Goal: Use online tool/utility: Utilize a website feature to perform a specific function

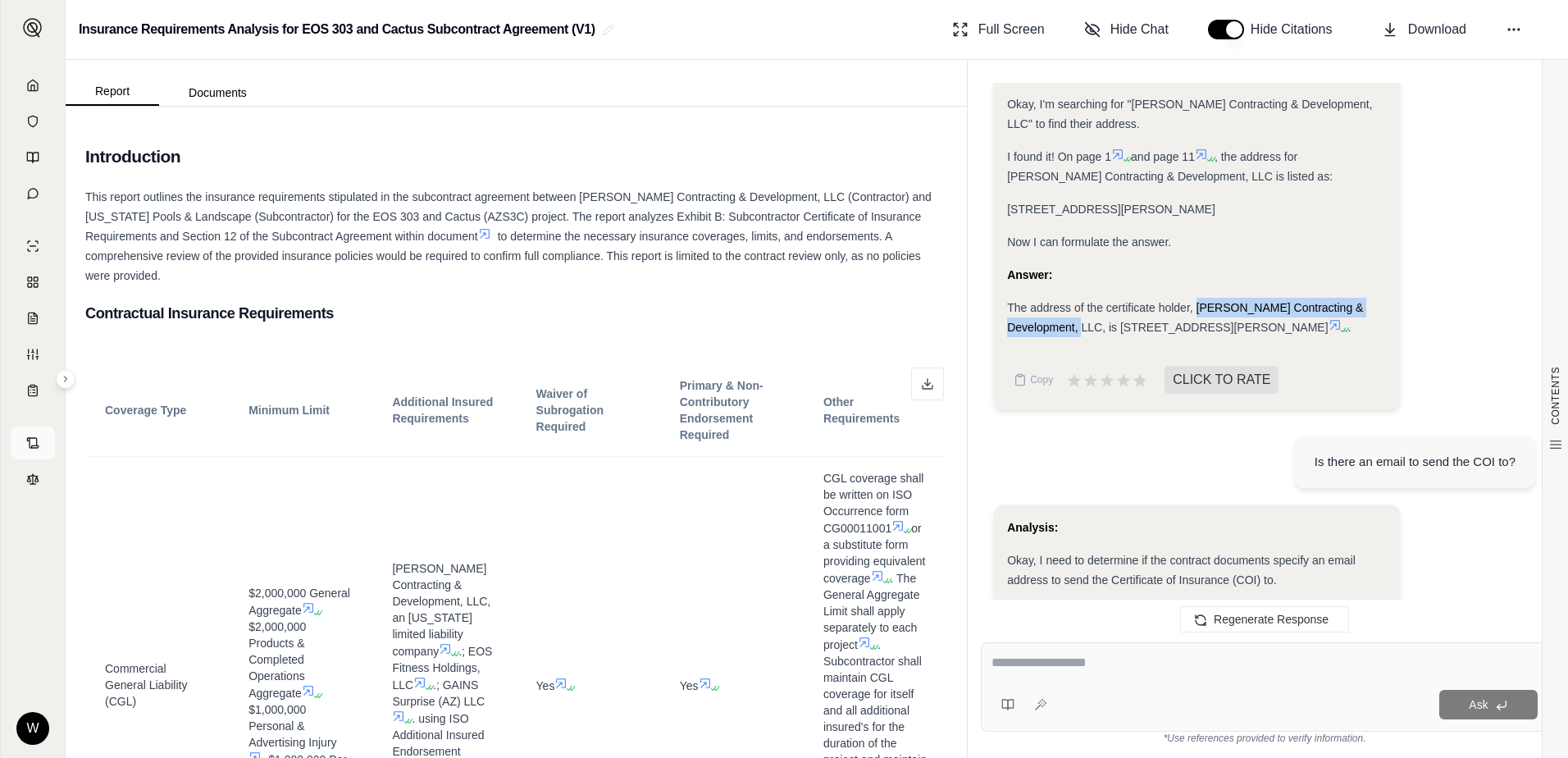
click at [30, 443] on icon at bounding box center [33, 444] width 13 height 13
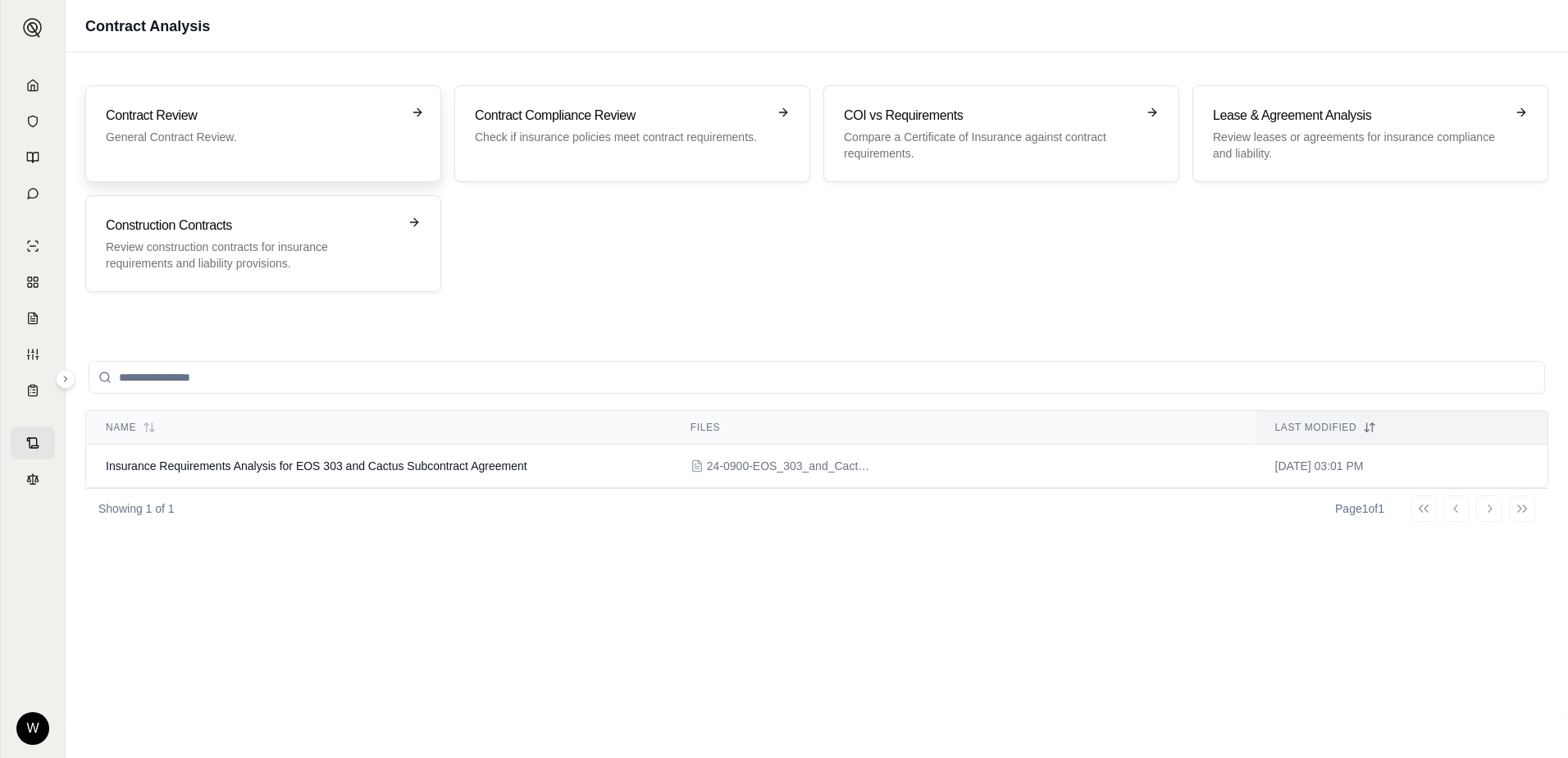
click at [335, 135] on p "General Contract Review." at bounding box center [252, 137] width 292 height 16
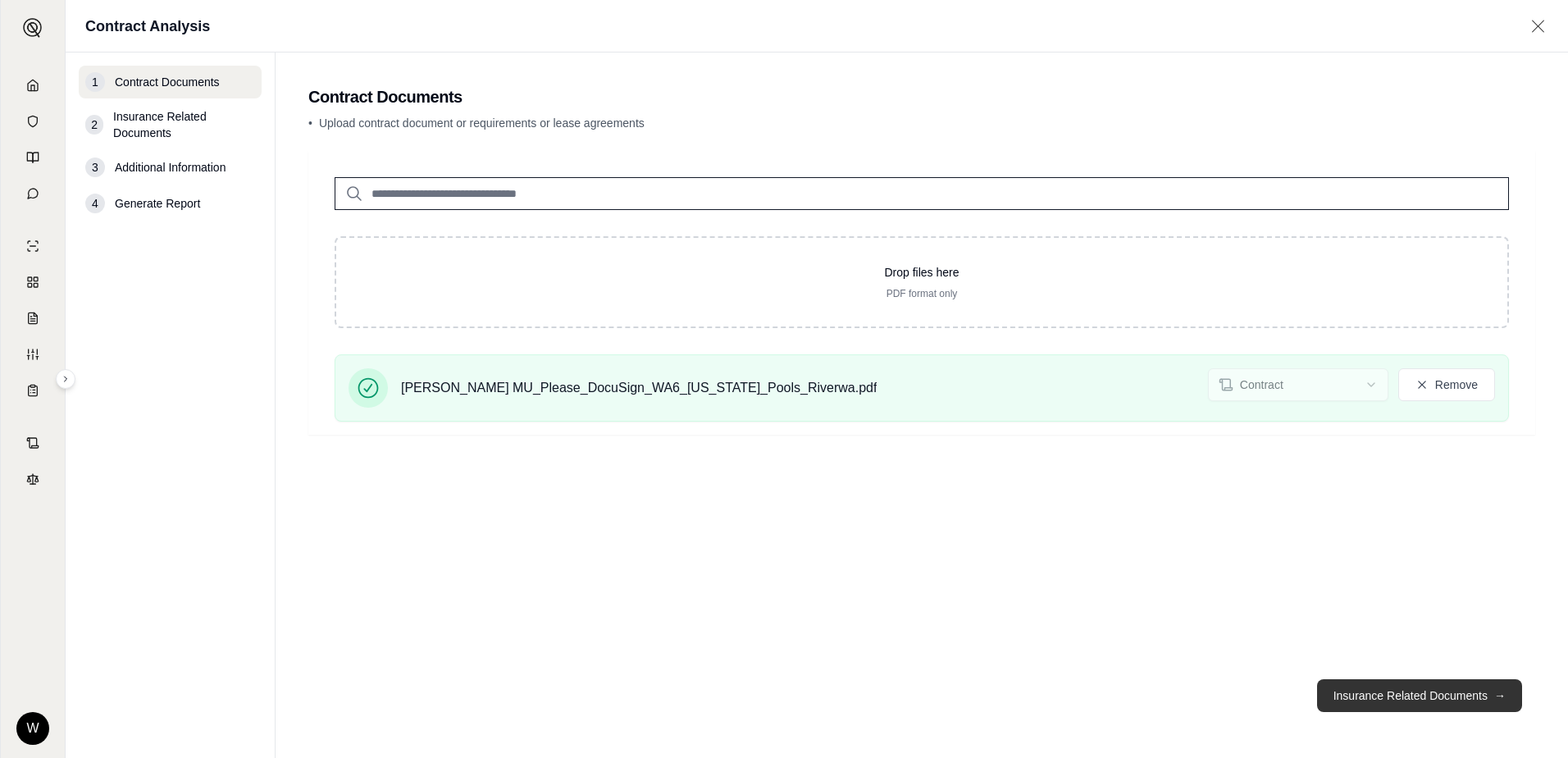
click at [1388, 693] on button "Insurance Related Documents →" at bounding box center [1420, 696] width 205 height 33
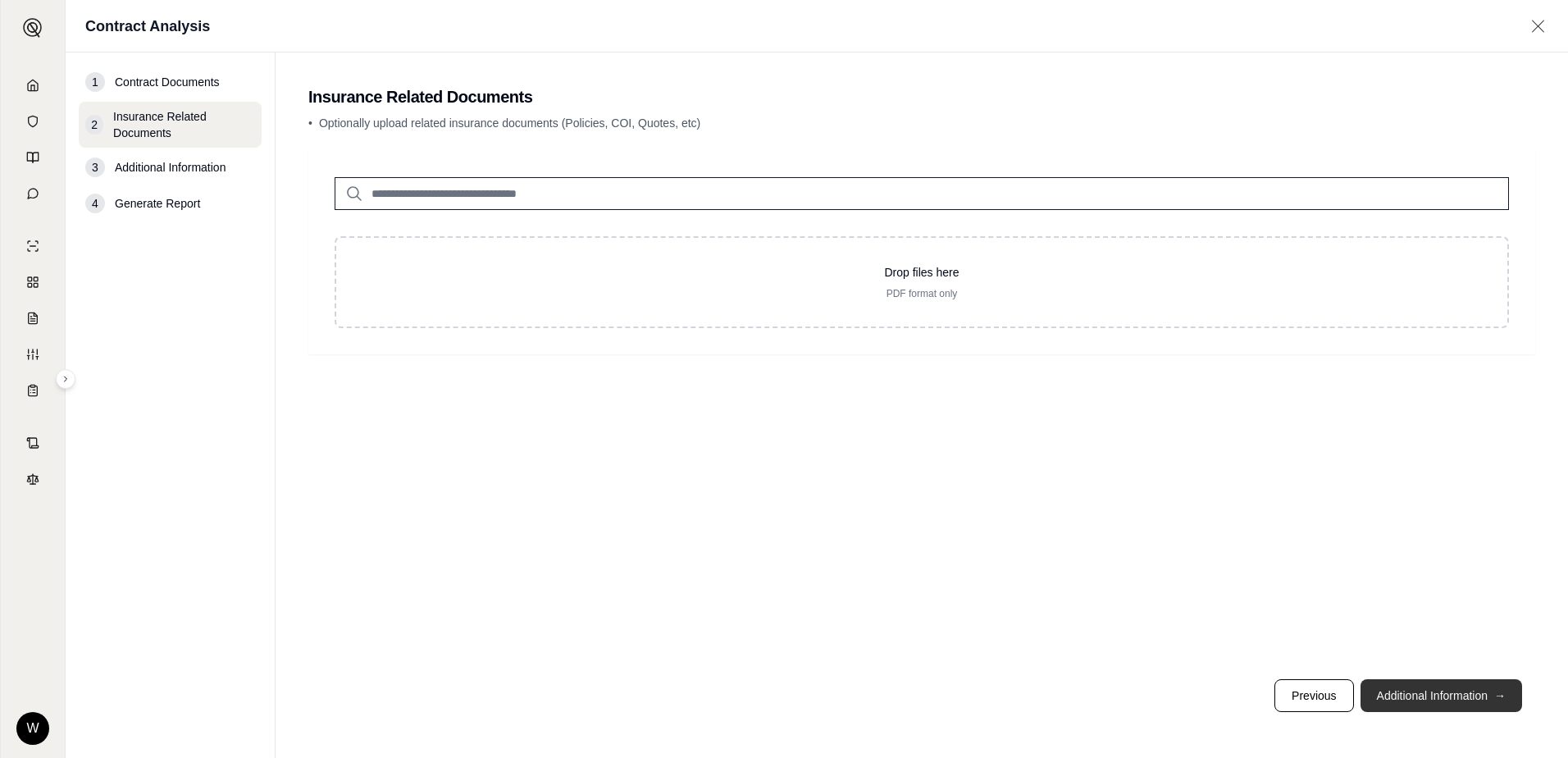
click at [1426, 701] on button "Additional Information →" at bounding box center [1442, 696] width 162 height 33
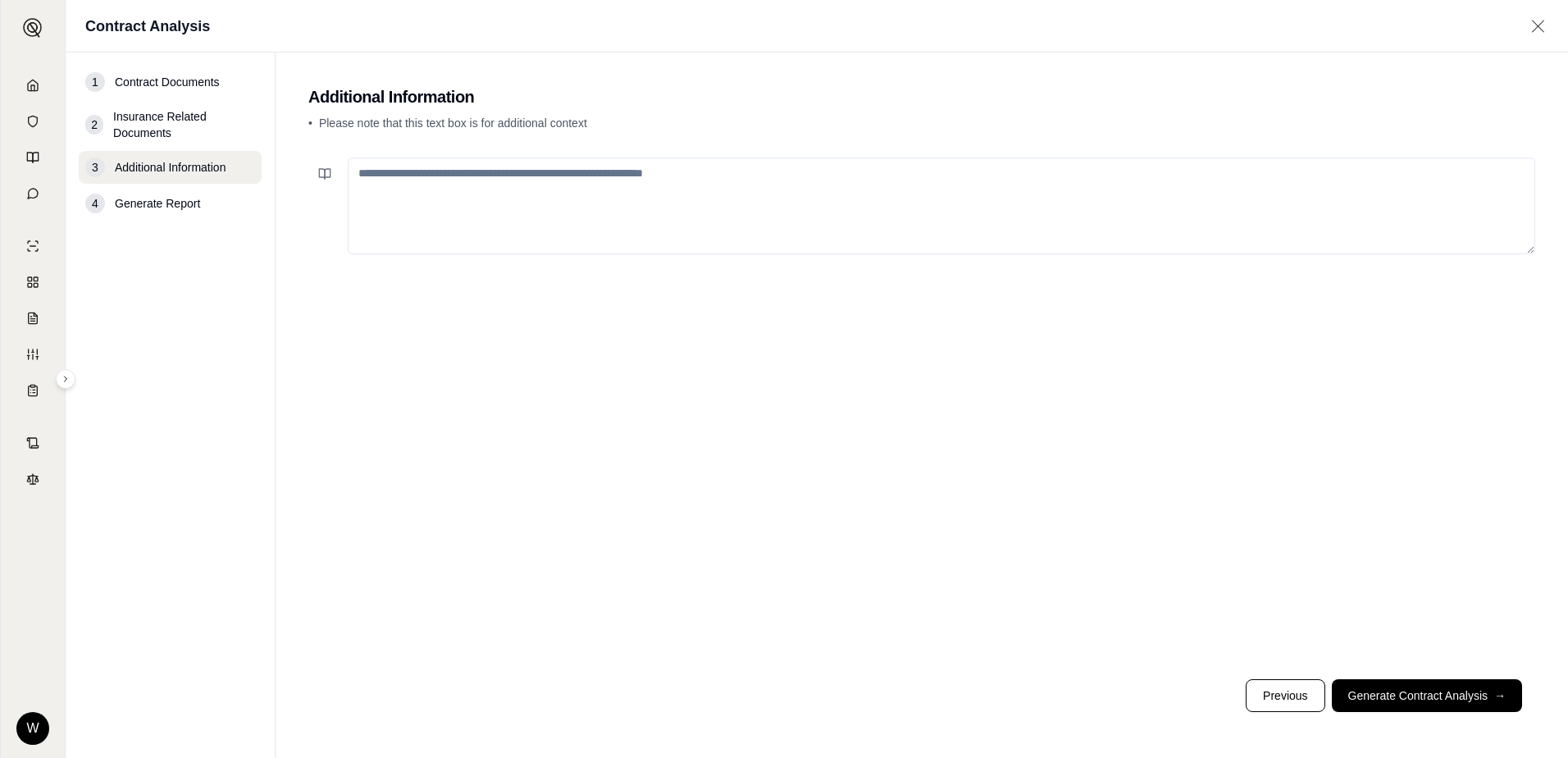
click at [791, 201] on textarea at bounding box center [942, 206] width 1188 height 97
type textarea "**********"
click at [1402, 679] on footer "Previous Generate Contract Analysis →" at bounding box center [921, 696] width 1227 height 59
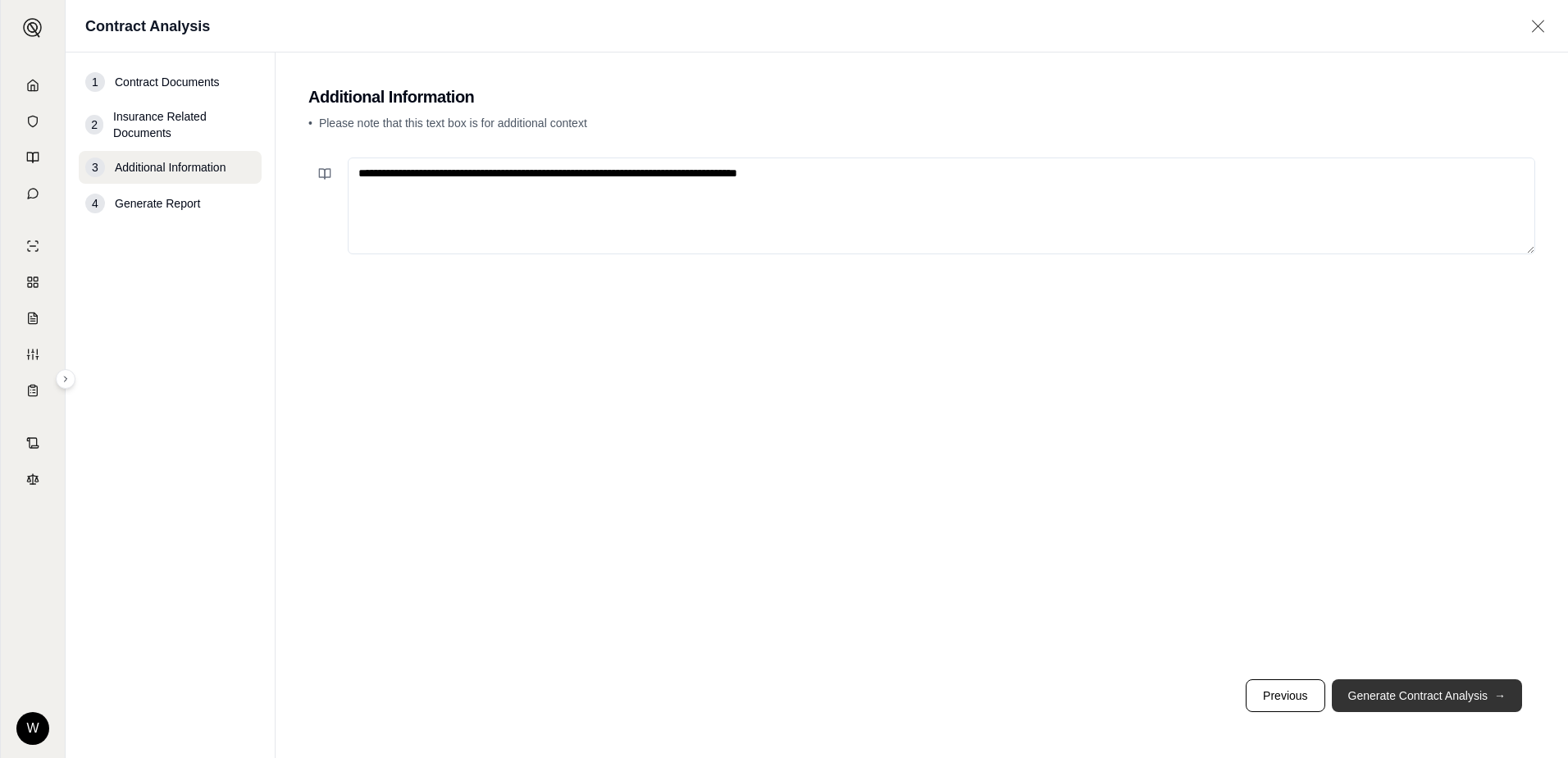
click at [1409, 694] on button "Generate Contract Analysis →" at bounding box center [1427, 696] width 191 height 33
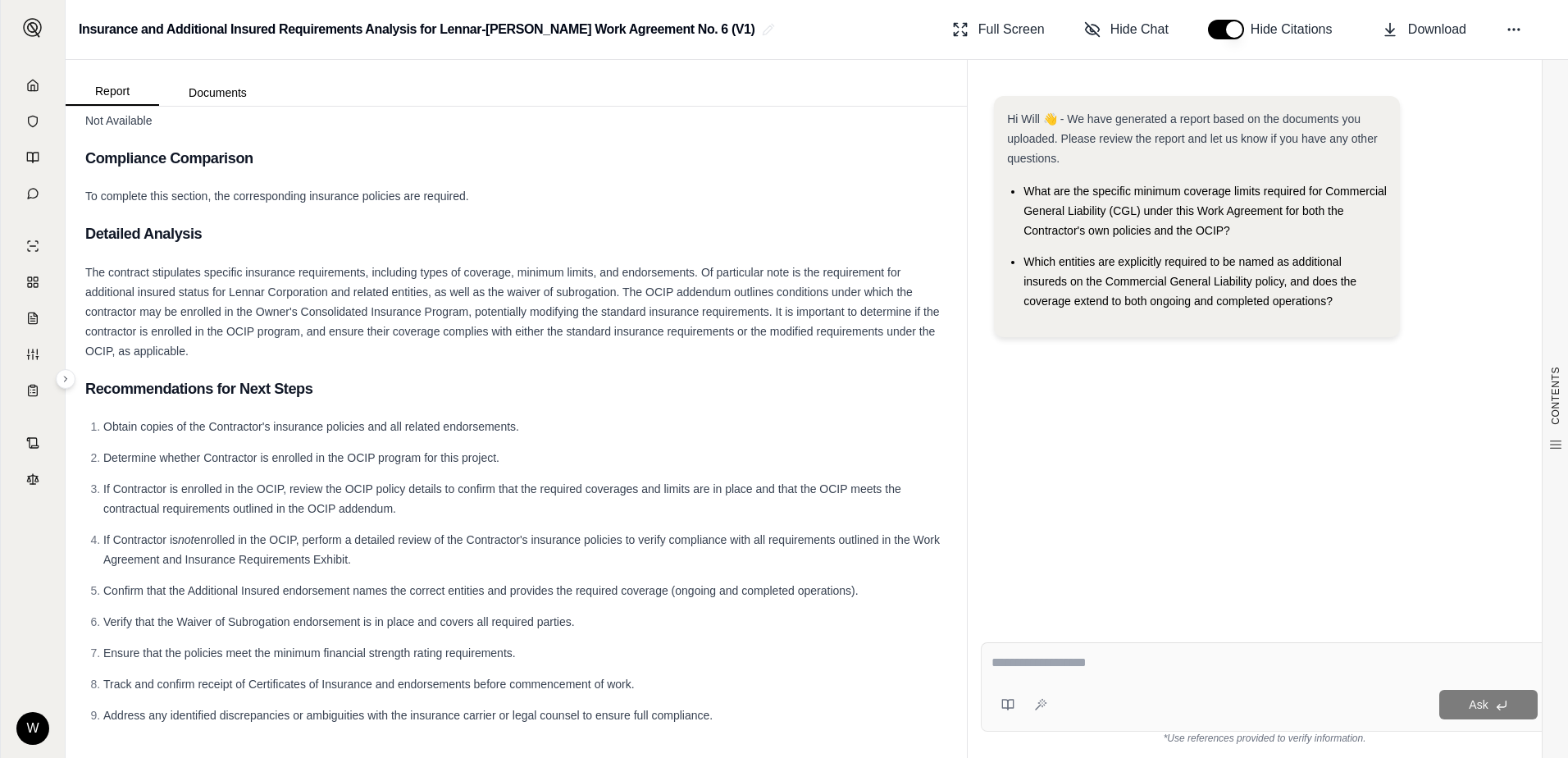
scroll to position [2021, 0]
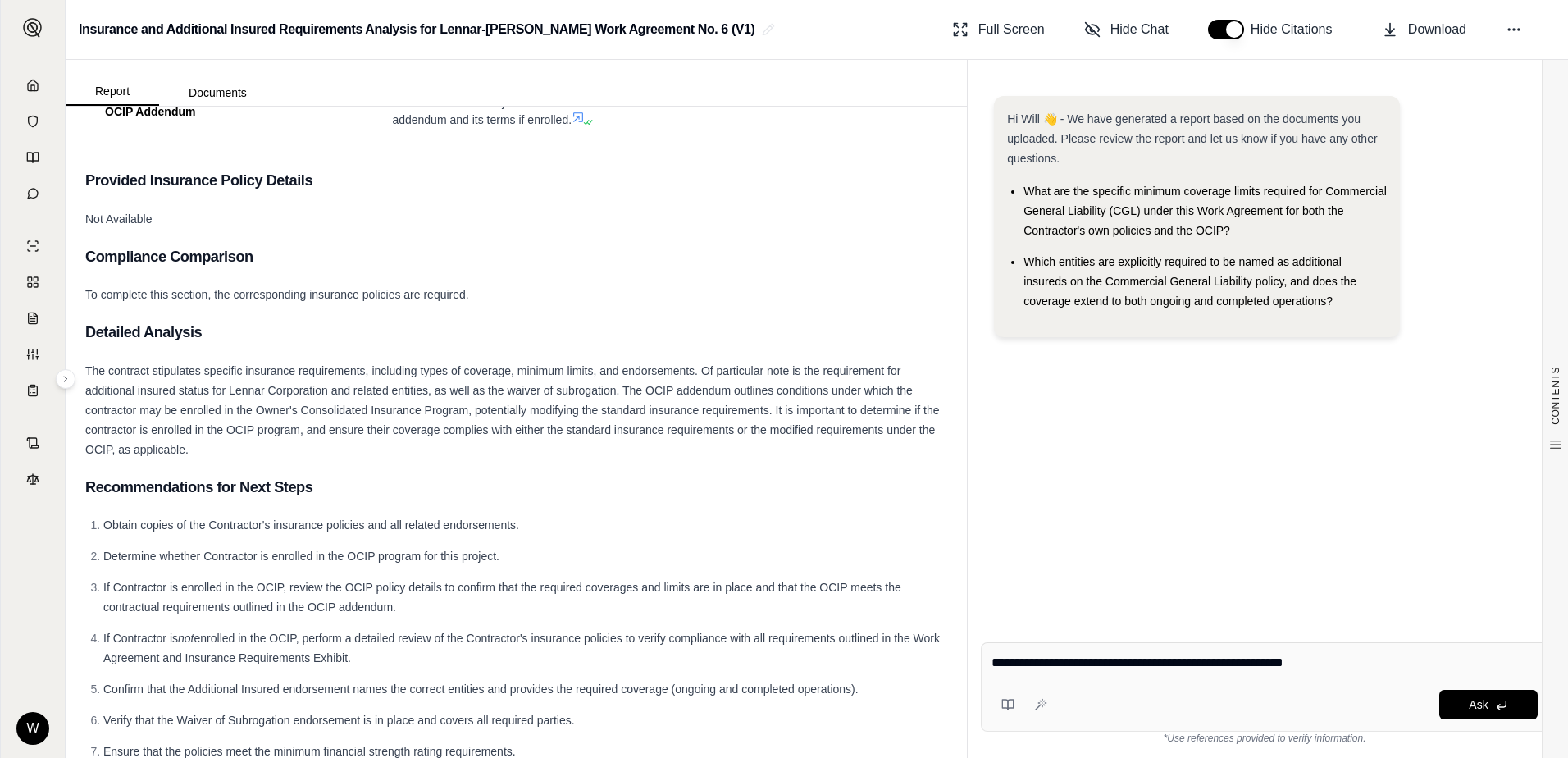
type textarea "**********"
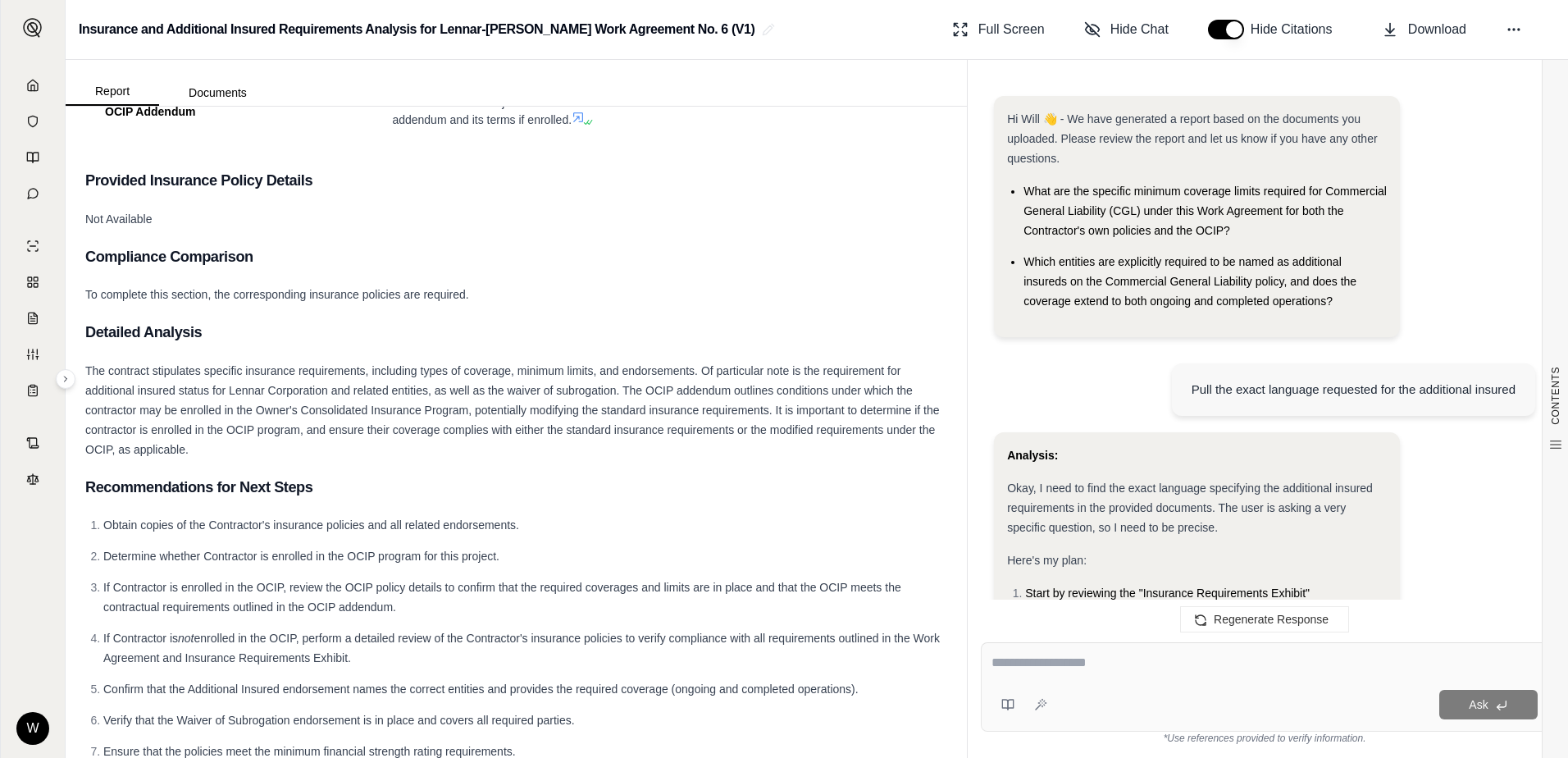
scroll to position [1346, 0]
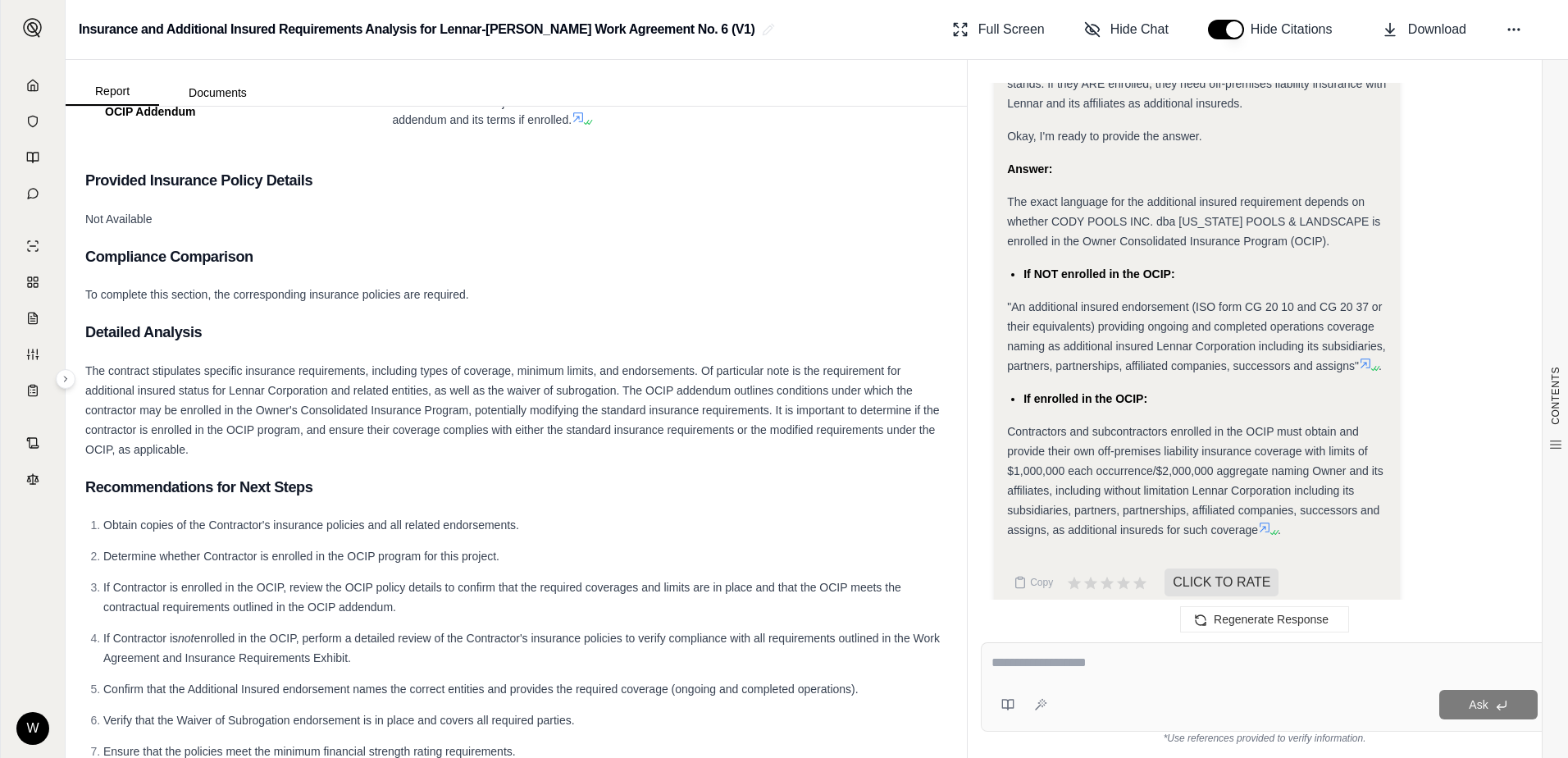
click at [1108, 685] on div "Ask" at bounding box center [1265, 687] width 567 height 89
type textarea "**********"
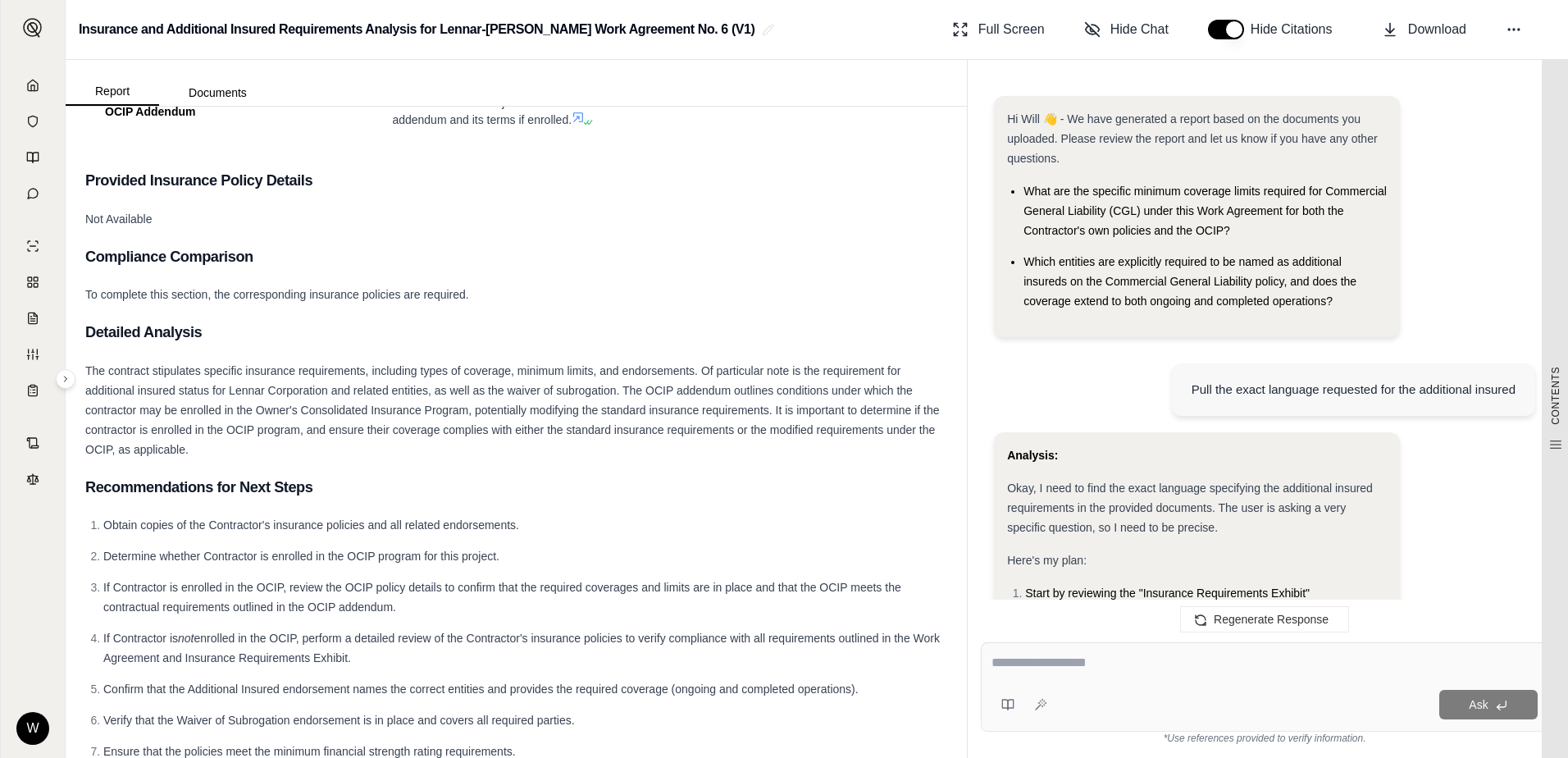
scroll to position [2406, 0]
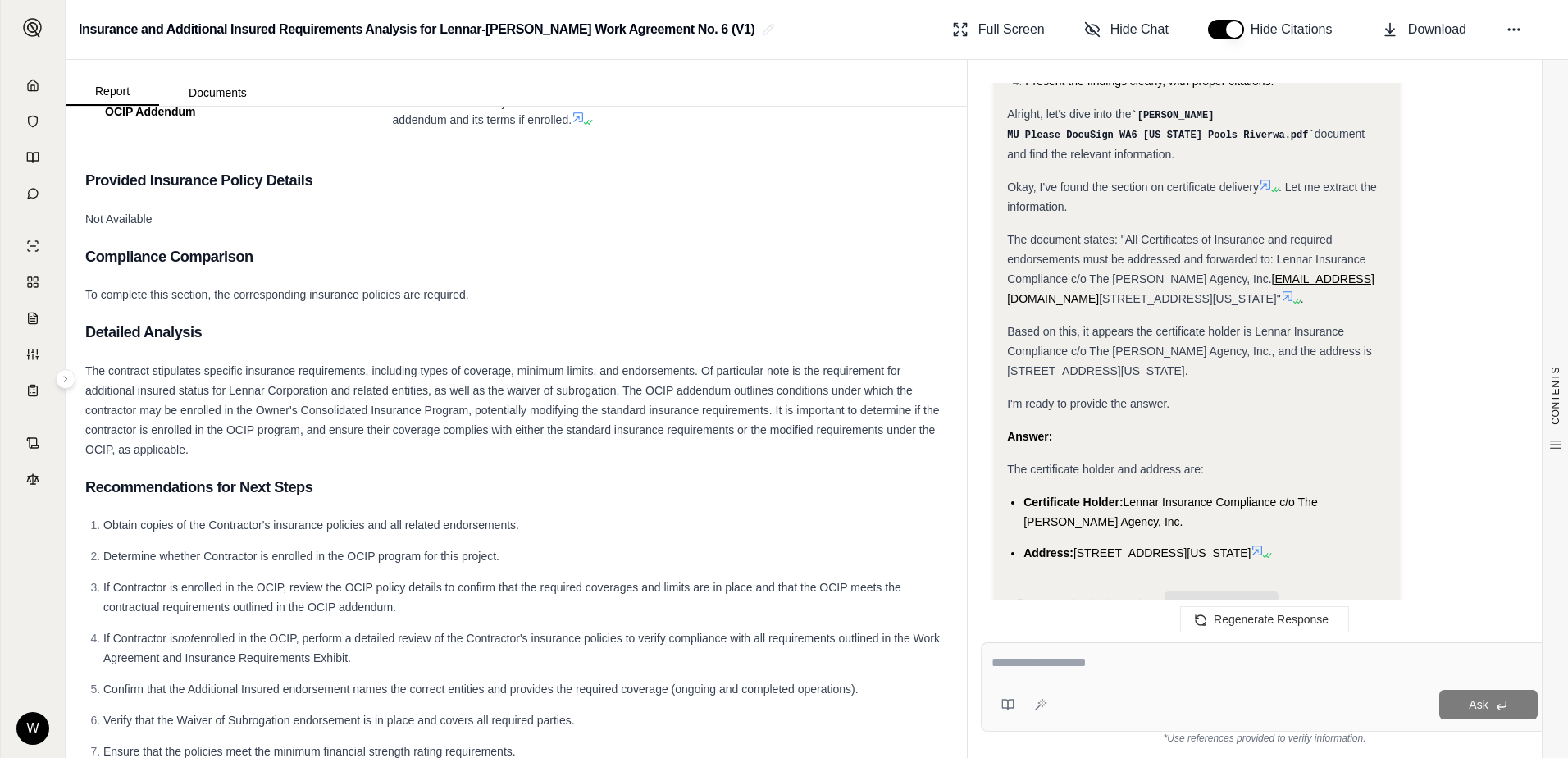
click at [1124, 660] on textarea at bounding box center [1265, 662] width 546 height 19
paste textarea "**********"
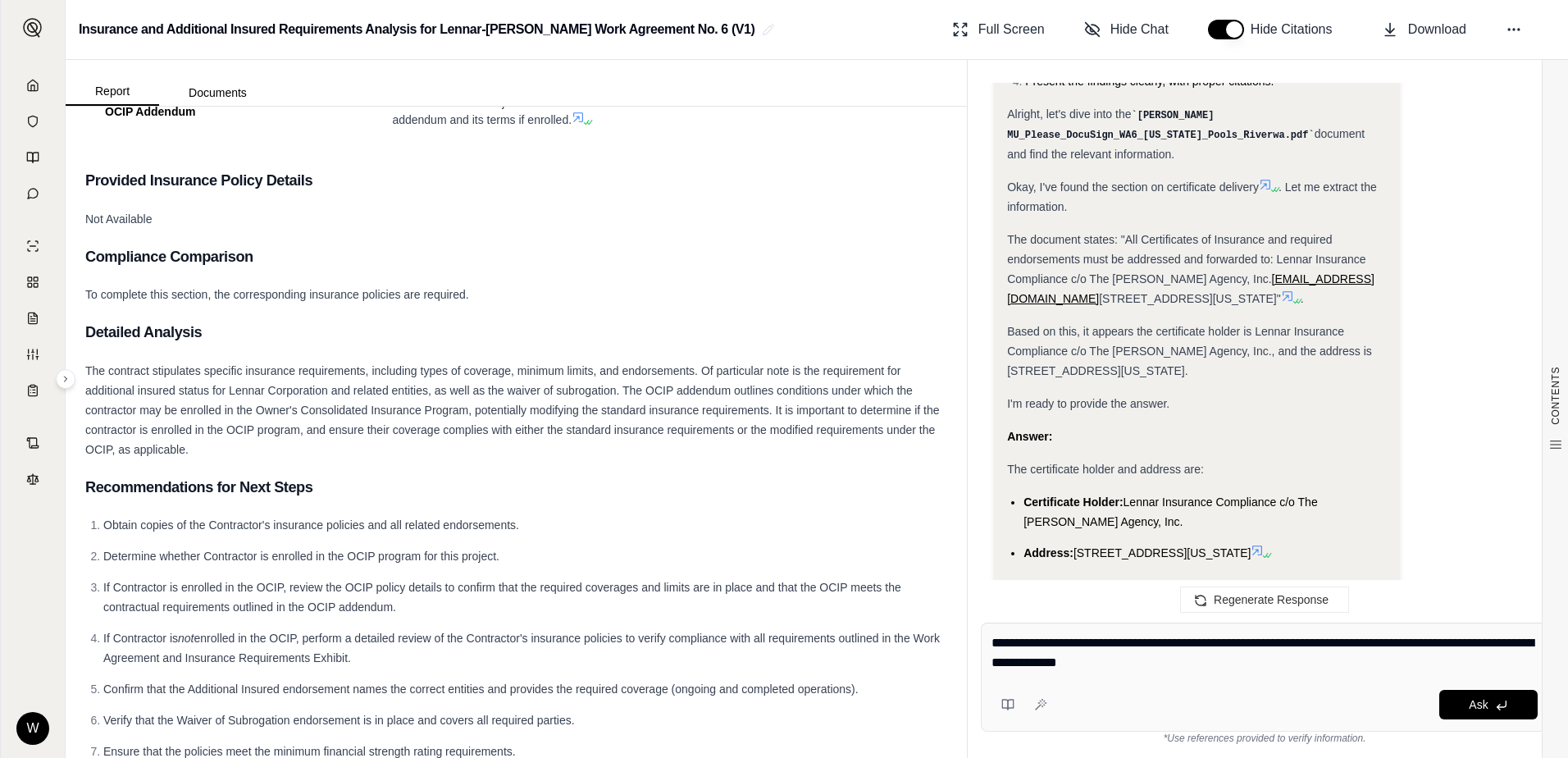
type textarea "**********"
drag, startPoint x: 1065, startPoint y: 307, endPoint x: 1257, endPoint y: 283, distance: 193.5
click at [1257, 325] on span "Based on this, it appears the certificate holder is Lennar Insurance Compliance…" at bounding box center [1189, 351] width 365 height 52
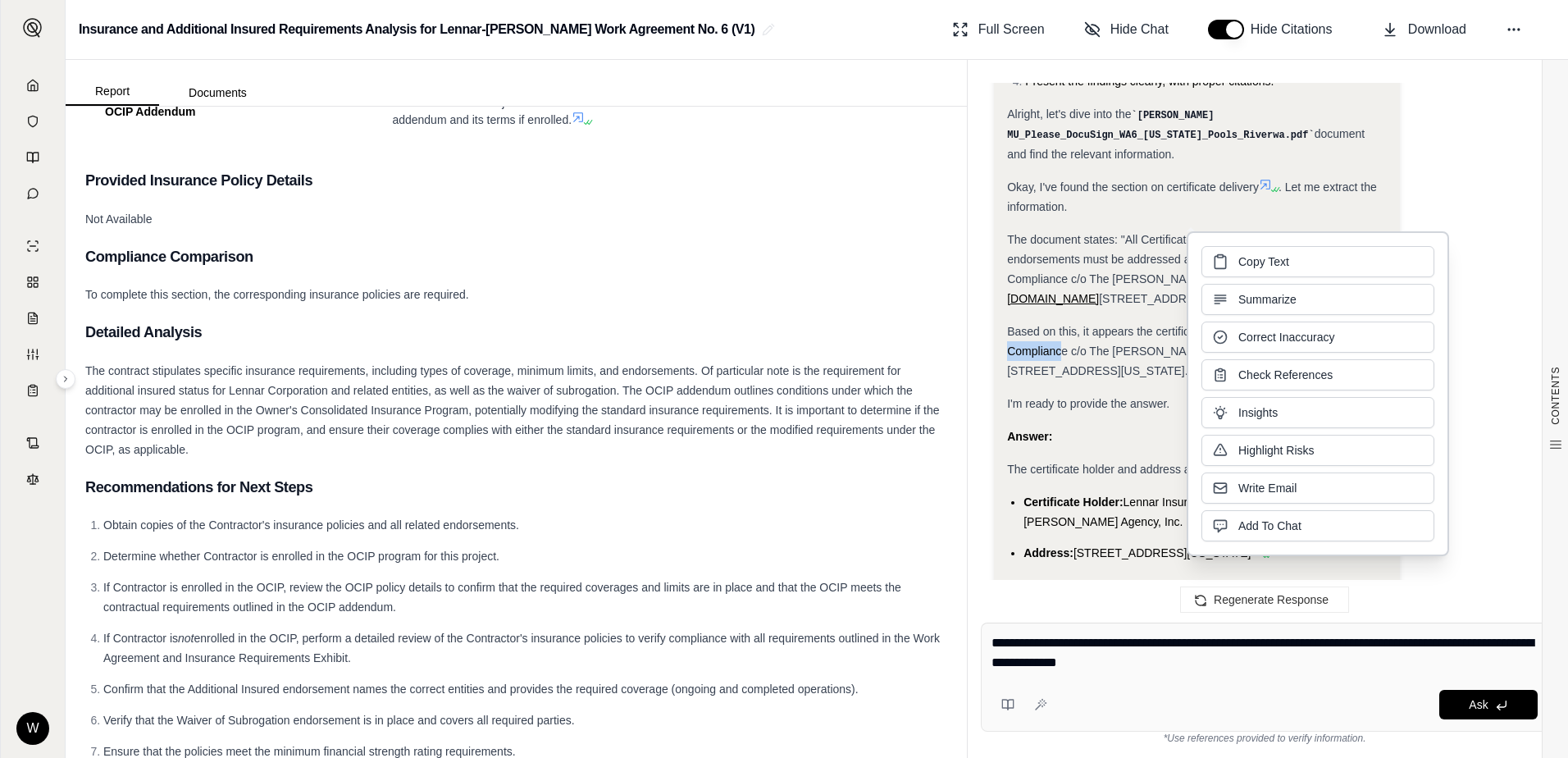
drag, startPoint x: 1257, startPoint y: 283, endPoint x: 1364, endPoint y: 258, distance: 109.9
click at [1364, 258] on button "Copy Text" at bounding box center [1318, 261] width 233 height 31
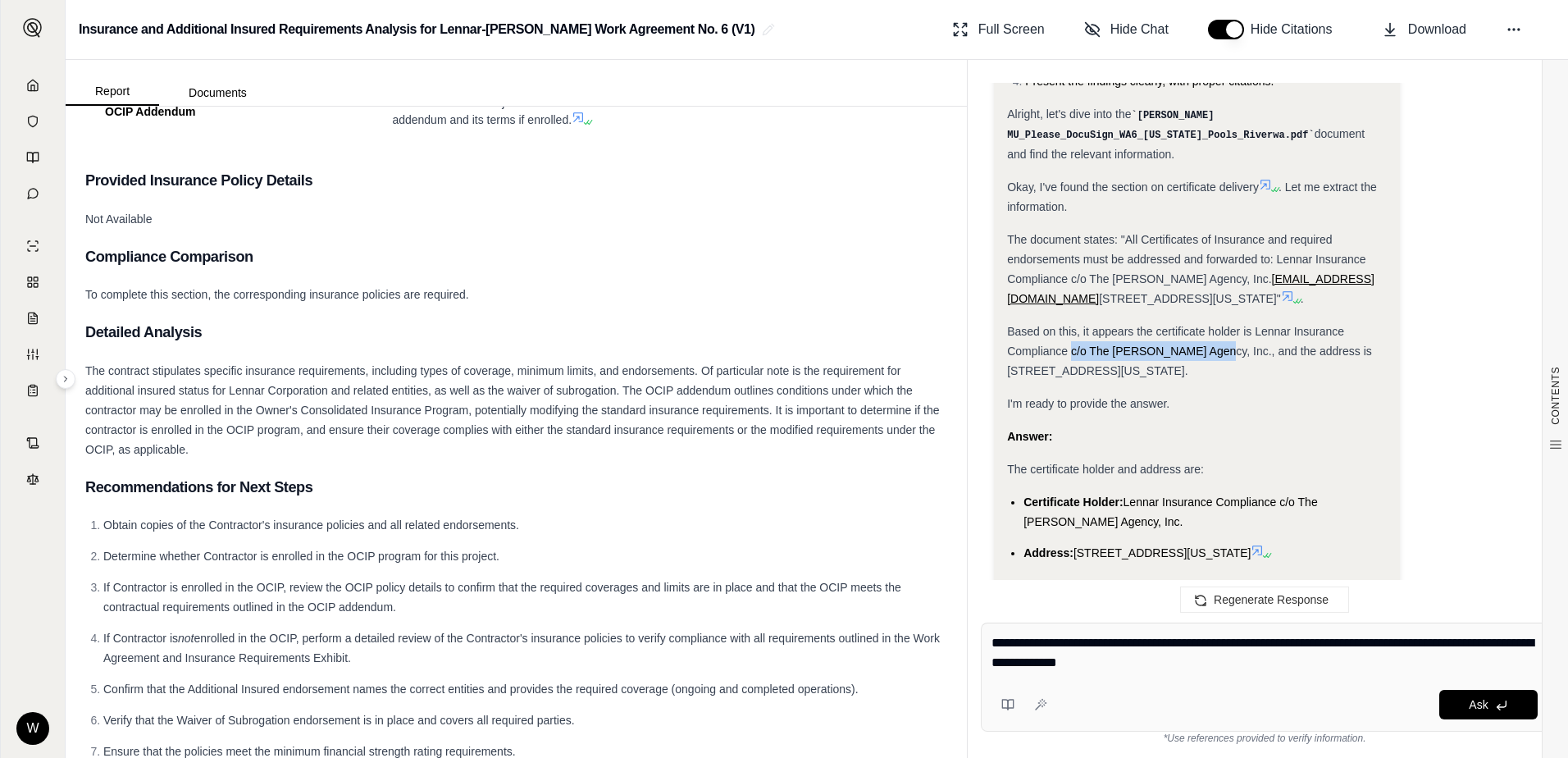
drag, startPoint x: 1073, startPoint y: 307, endPoint x: 1206, endPoint y: 314, distance: 133.2
click at [1206, 321] on div "Based on this, it appears the certificate holder is Lennar Insurance Compliance…" at bounding box center [1197, 351] width 379 height 59
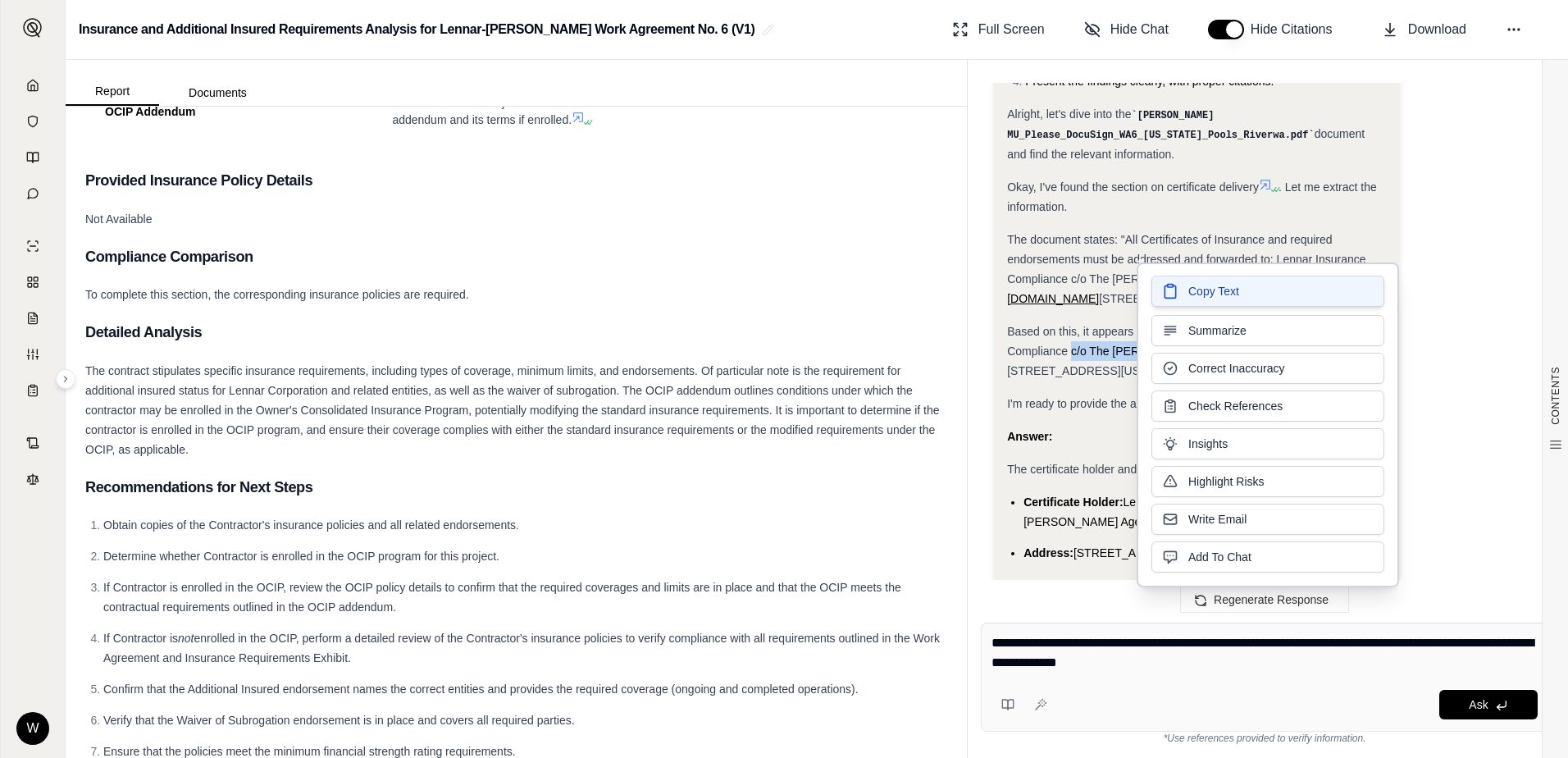
drag, startPoint x: 1206, startPoint y: 314, endPoint x: 1216, endPoint y: 297, distance: 19.7
click at [1216, 297] on span "Copy Text" at bounding box center [1214, 291] width 51 height 16
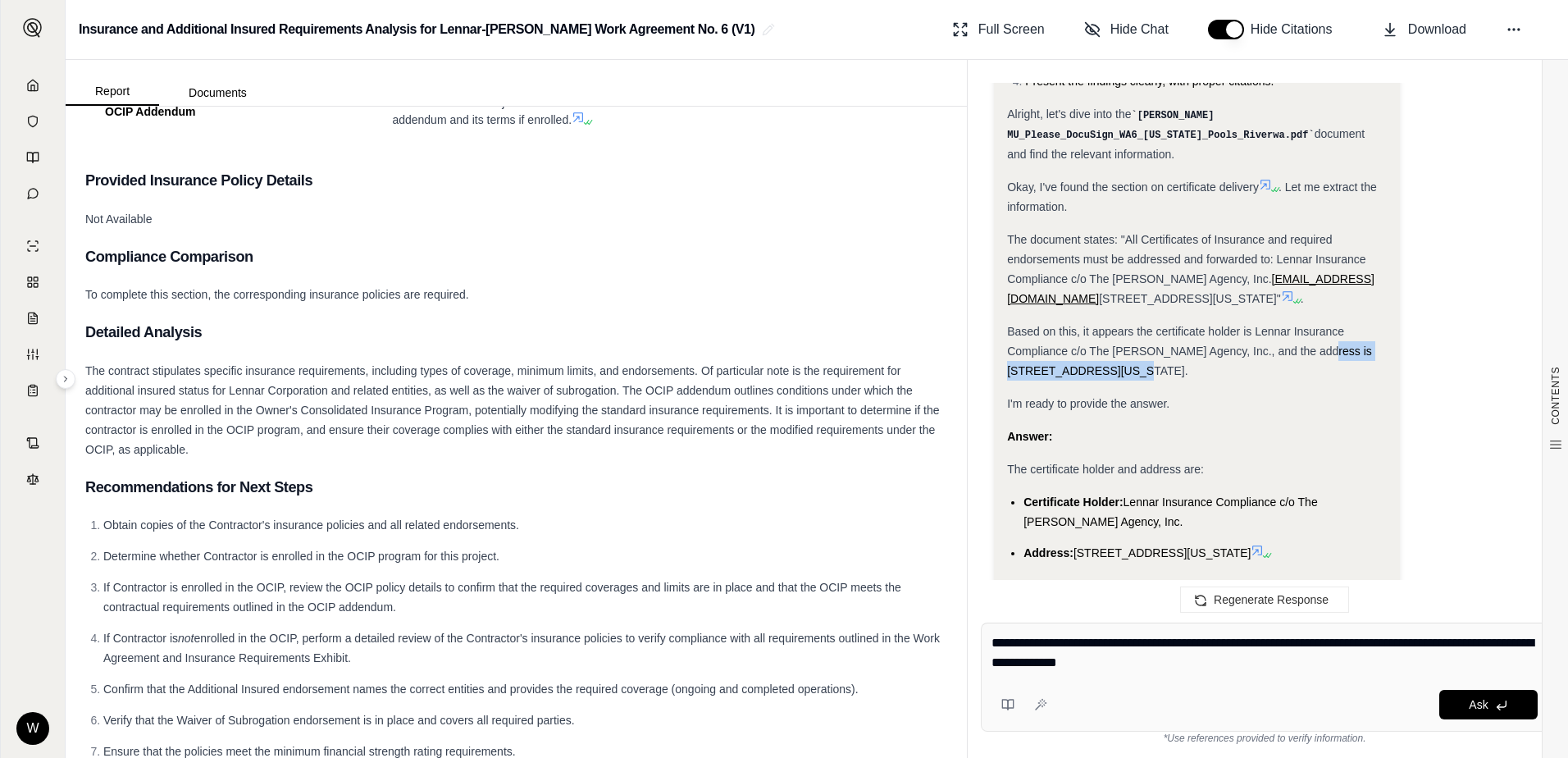
drag, startPoint x: 1313, startPoint y: 310, endPoint x: 1098, endPoint y: 329, distance: 215.8
click at [1098, 329] on span "Based on this, it appears the certificate holder is Lennar Insurance Compliance…" at bounding box center [1189, 351] width 365 height 52
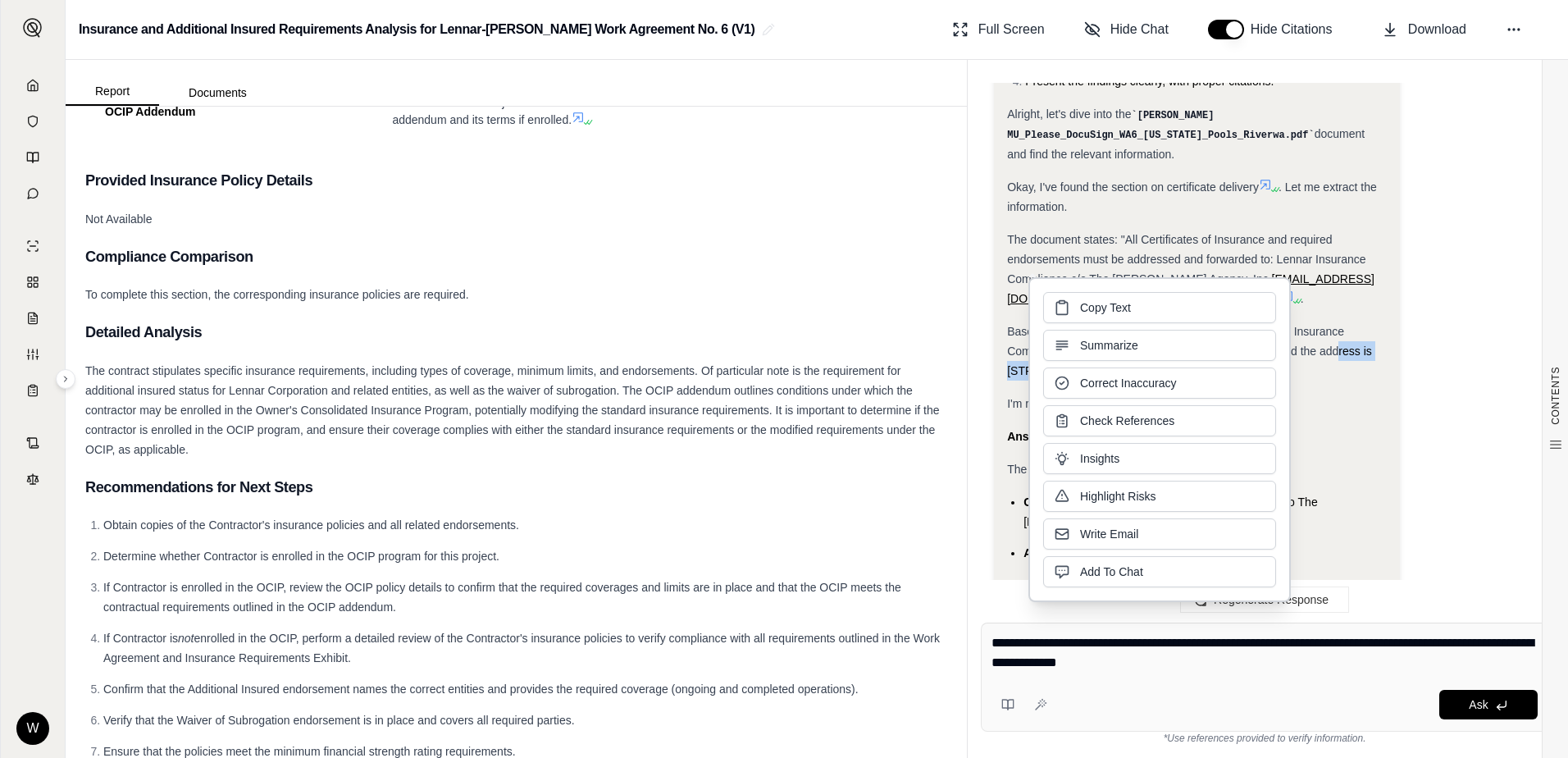
drag, startPoint x: 1098, startPoint y: 329, endPoint x: 1189, endPoint y: 316, distance: 91.9
click at [1189, 316] on button "Copy Text" at bounding box center [1160, 307] width 233 height 31
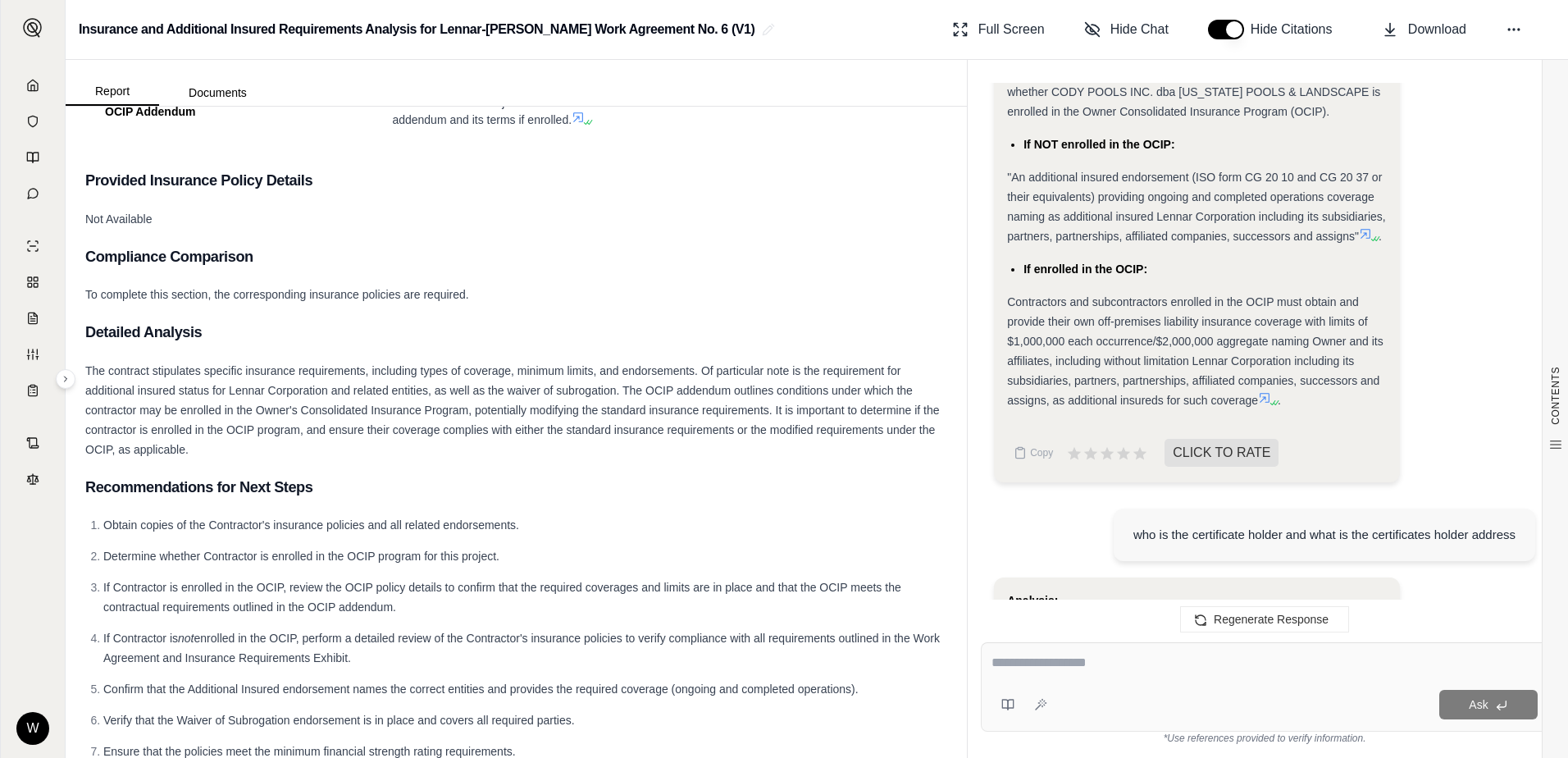
scroll to position [1474, 0]
drag, startPoint x: 1351, startPoint y: 218, endPoint x: 1160, endPoint y: 196, distance: 192.3
click at [1160, 196] on span ""An additional insured endorsement (ISO form CG 20 10 and CG 20 37 or their equ…" at bounding box center [1196, 207] width 379 height 73
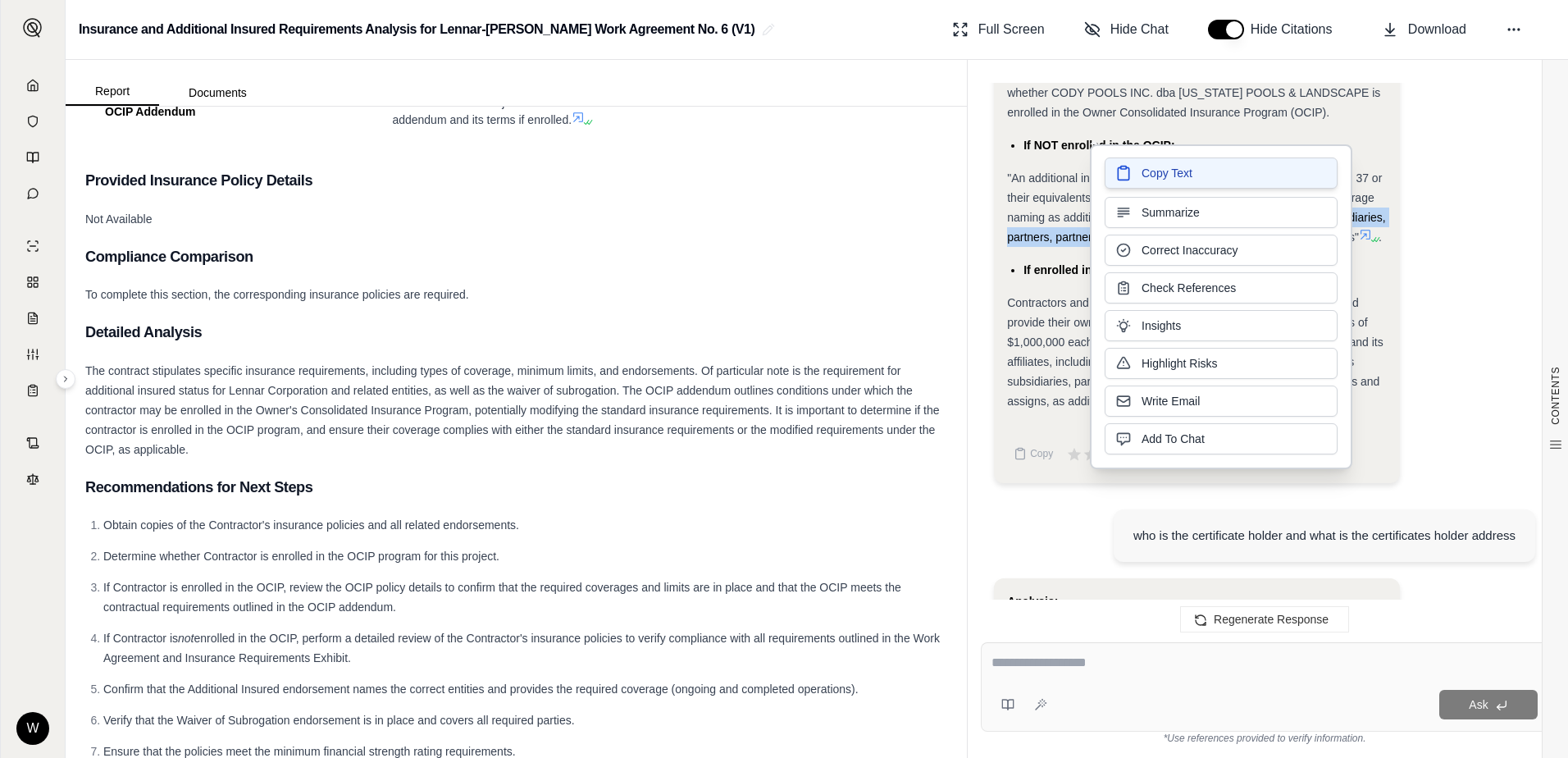
click at [1238, 169] on button "Copy Text" at bounding box center [1222, 173] width 233 height 31
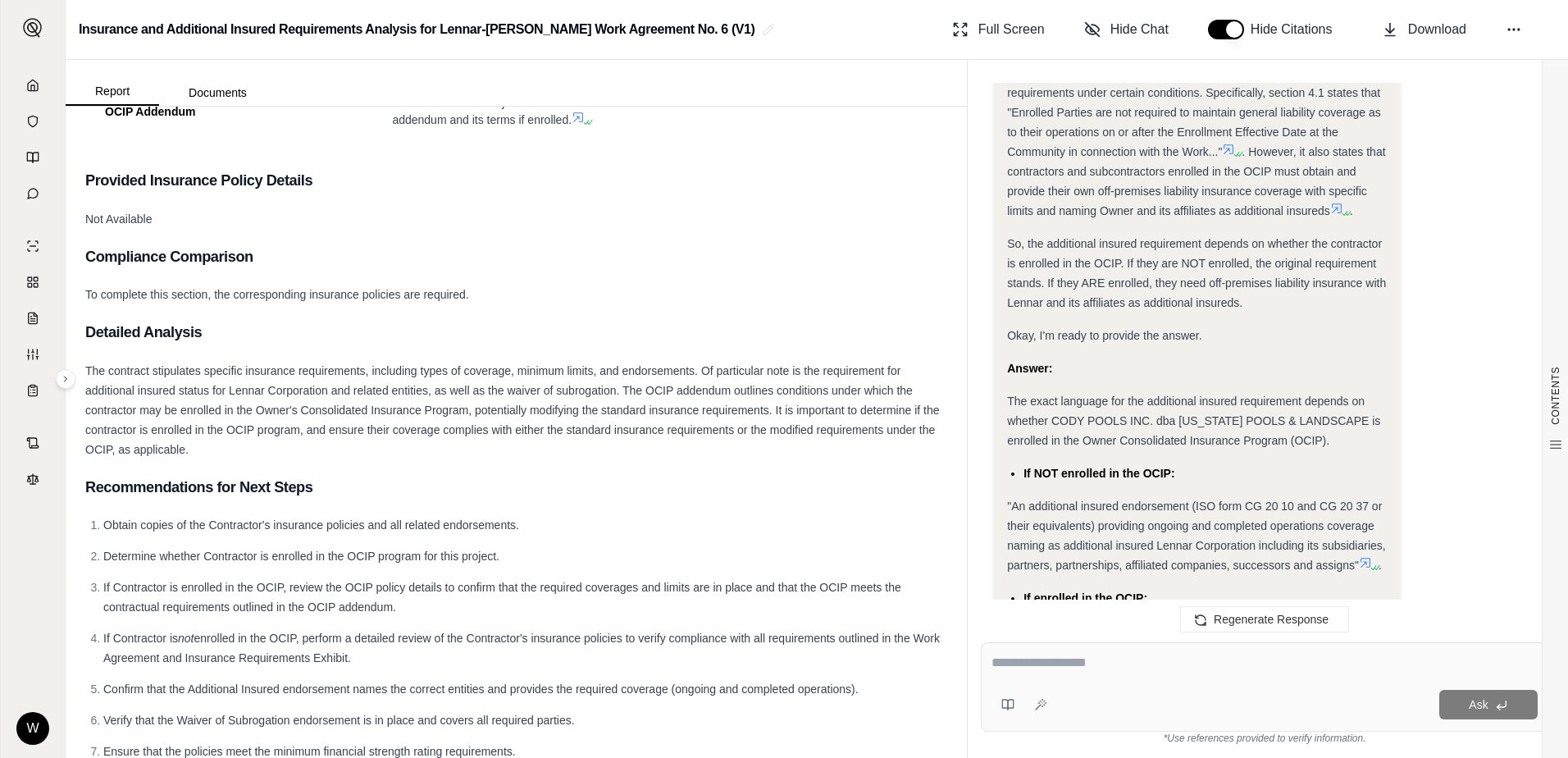
scroll to position [1379, 0]
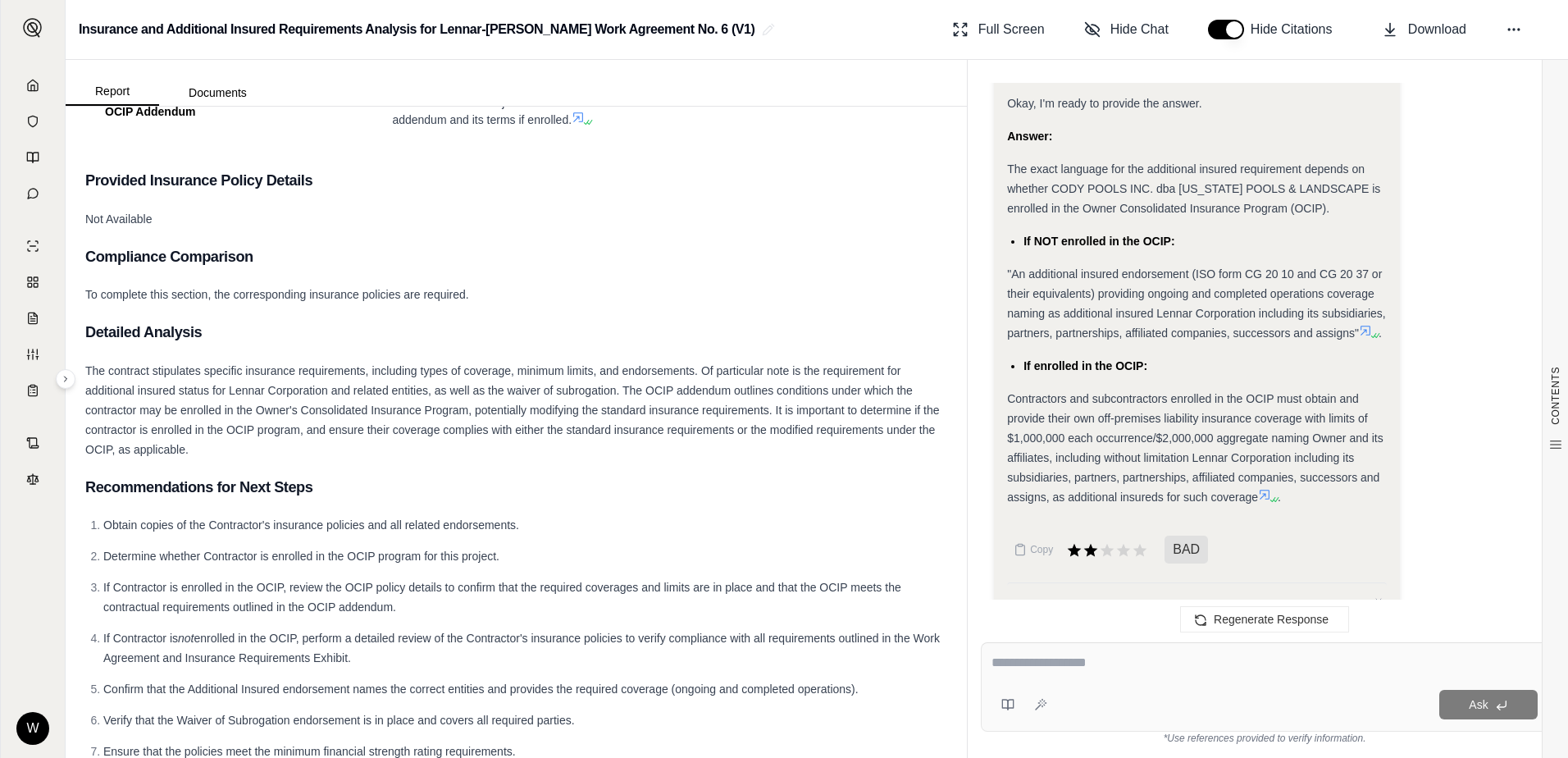
type textarea "*"
click at [1183, 673] on div at bounding box center [1265, 665] width 546 height 25
click at [1134, 664] on textarea at bounding box center [1265, 662] width 546 height 19
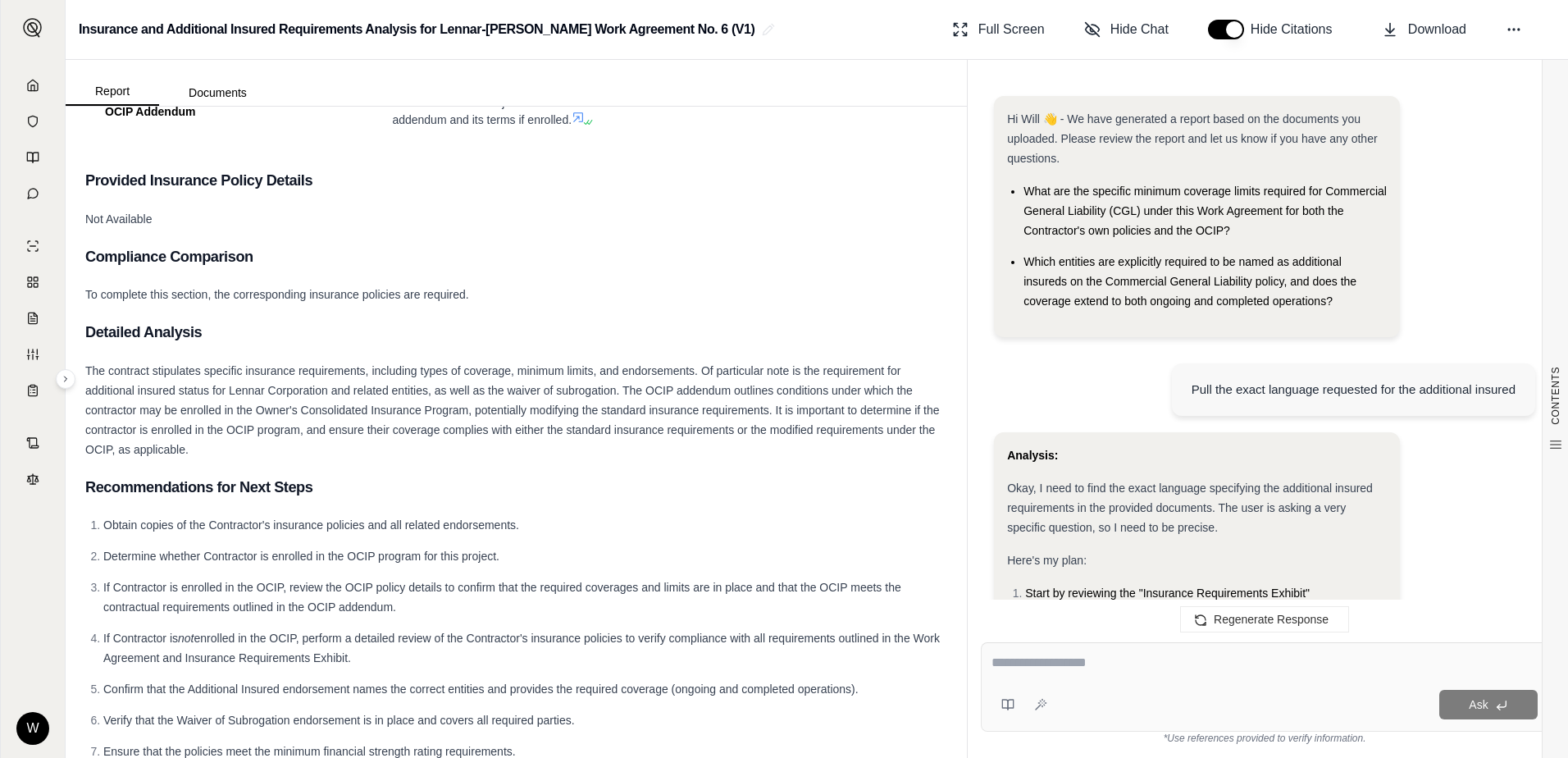
scroll to position [2406, 0]
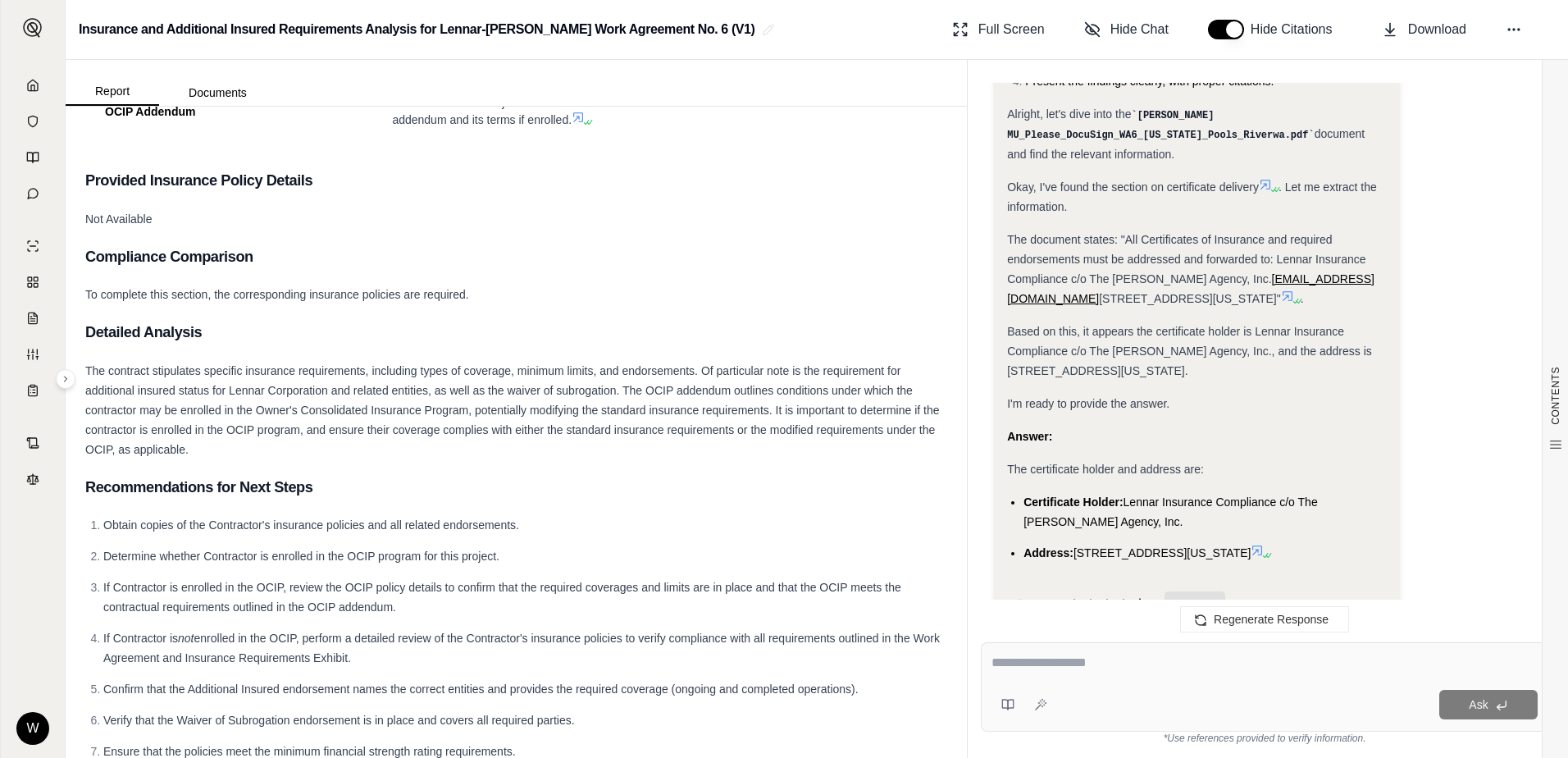
click at [1141, 598] on icon at bounding box center [1141, 605] width 15 height 14
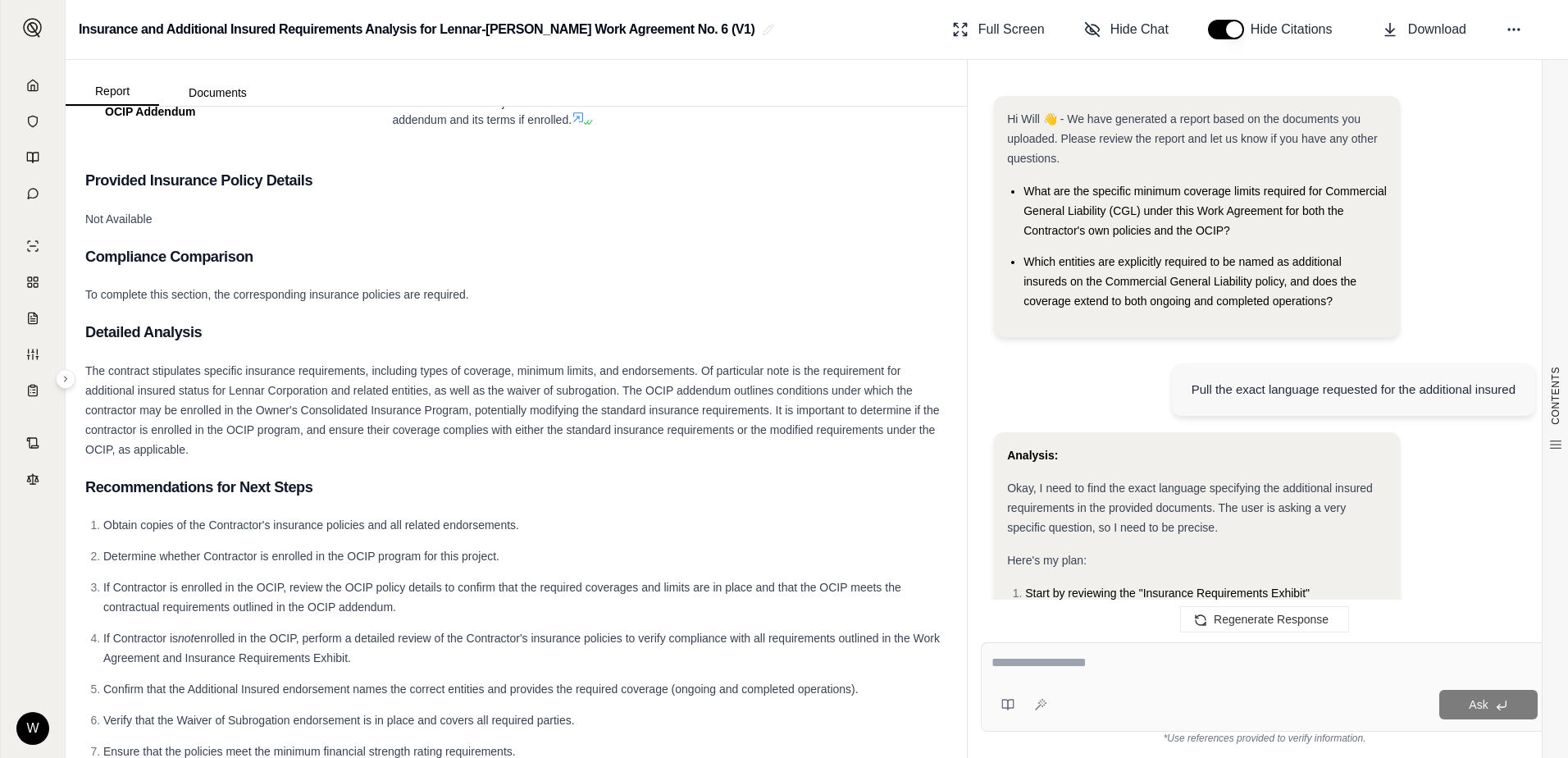
scroll to position [2540, 0]
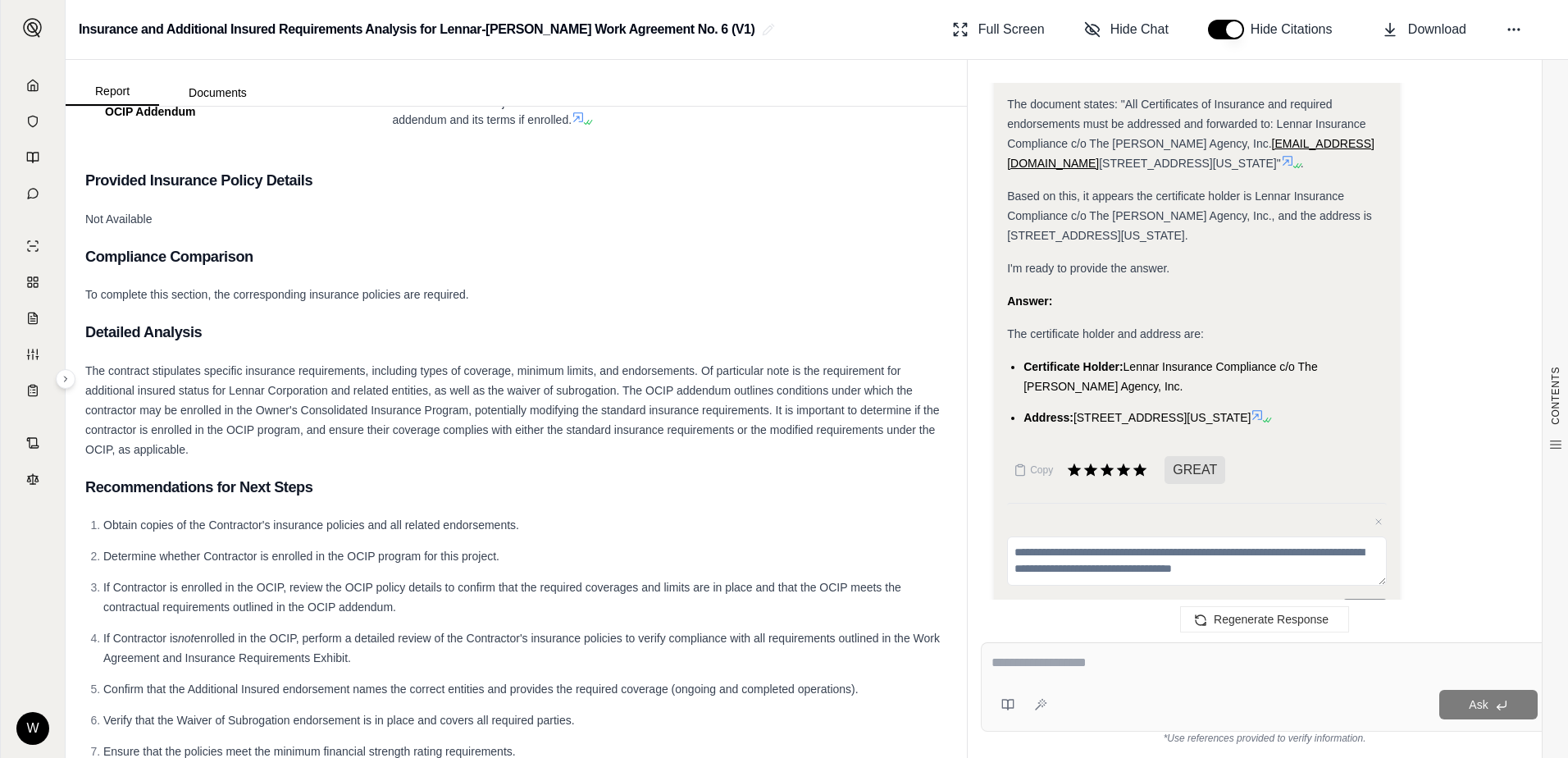
click at [1055, 681] on div "Ask" at bounding box center [1265, 687] width 567 height 89
type textarea "**********"
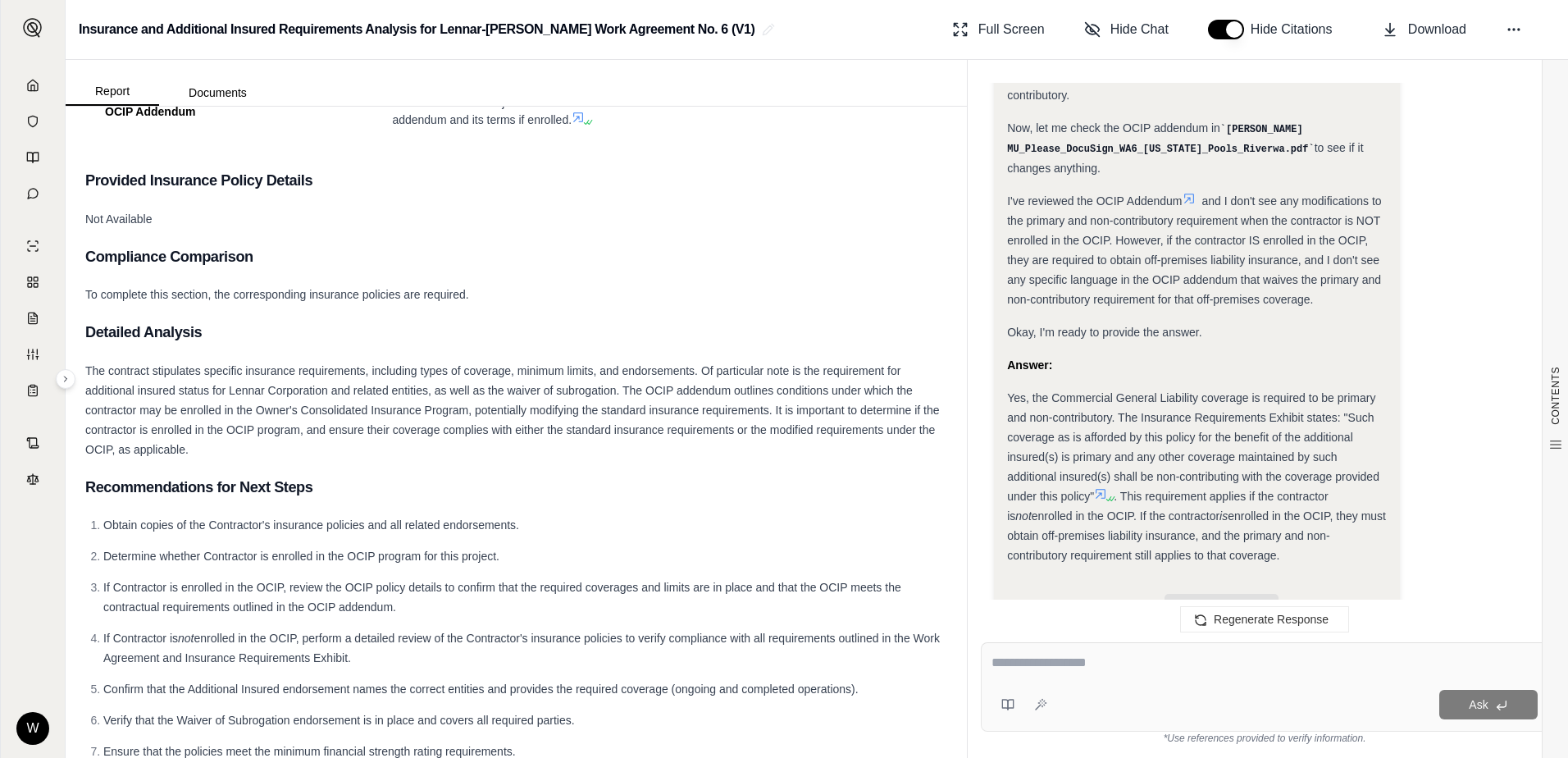
scroll to position [0, 0]
click at [1120, 659] on textarea at bounding box center [1265, 662] width 546 height 19
type textarea "**********"
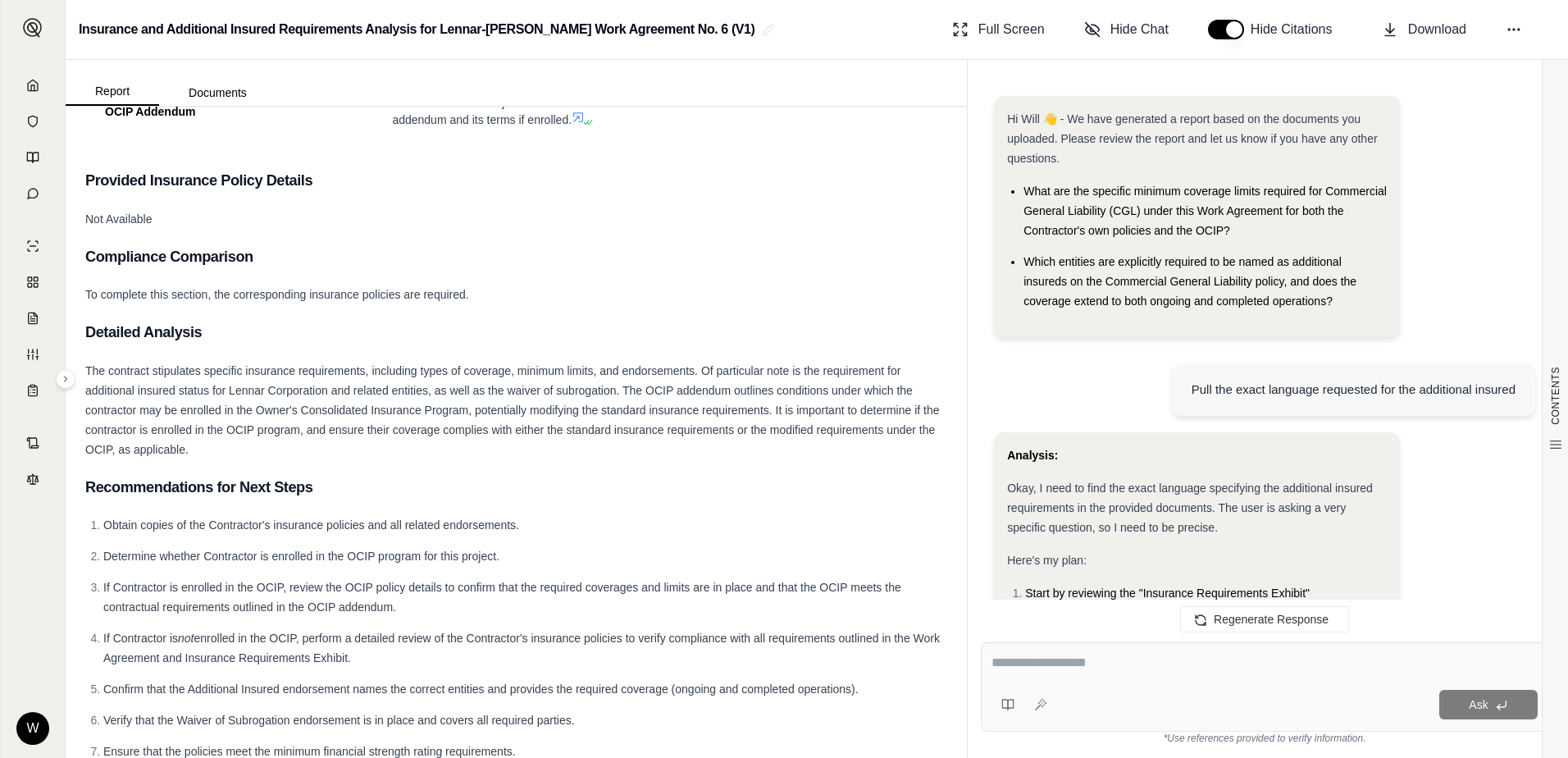
scroll to position [4734, 0]
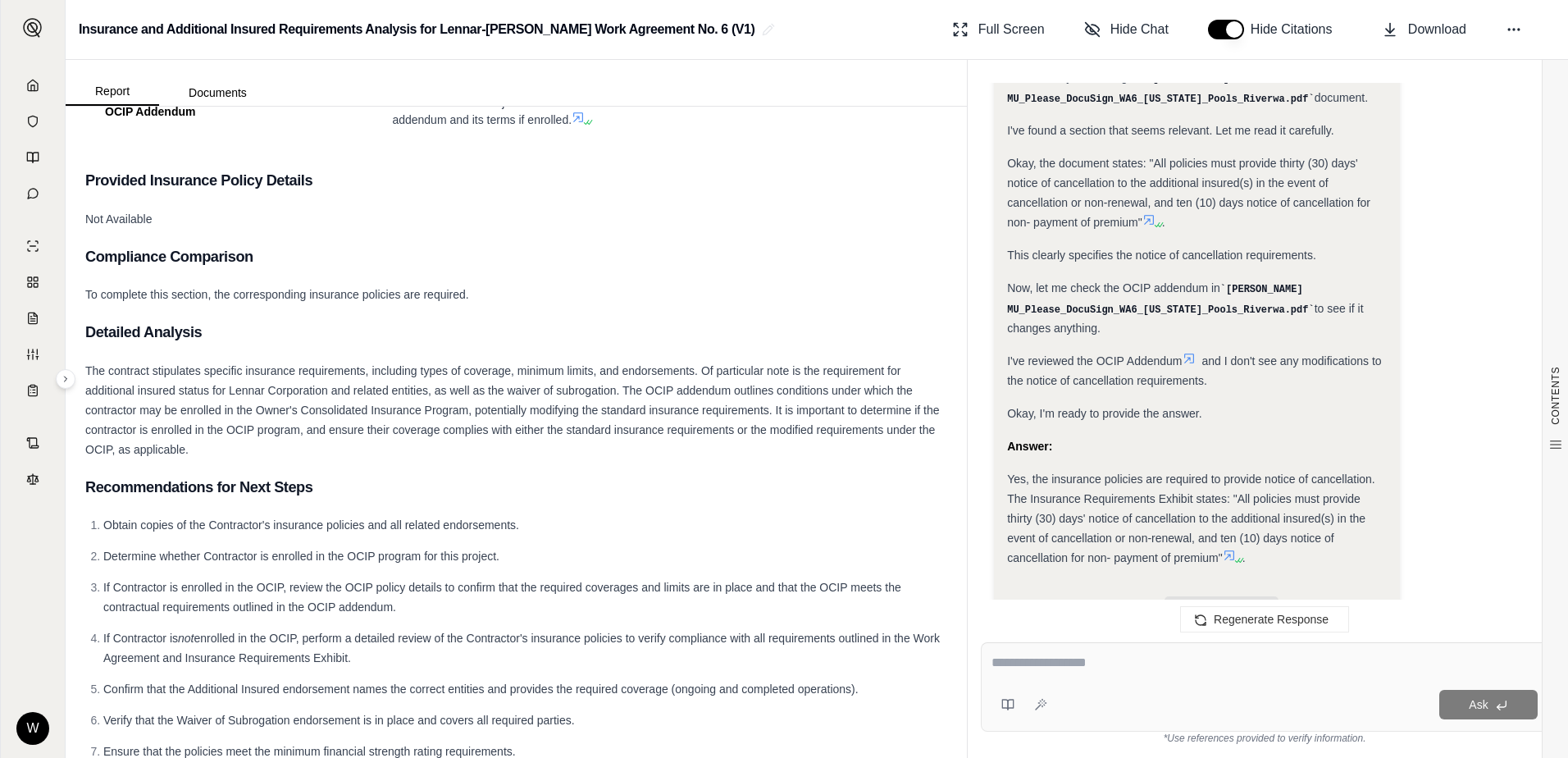
click at [1170, 666] on textarea at bounding box center [1265, 662] width 546 height 19
type textarea "**********"
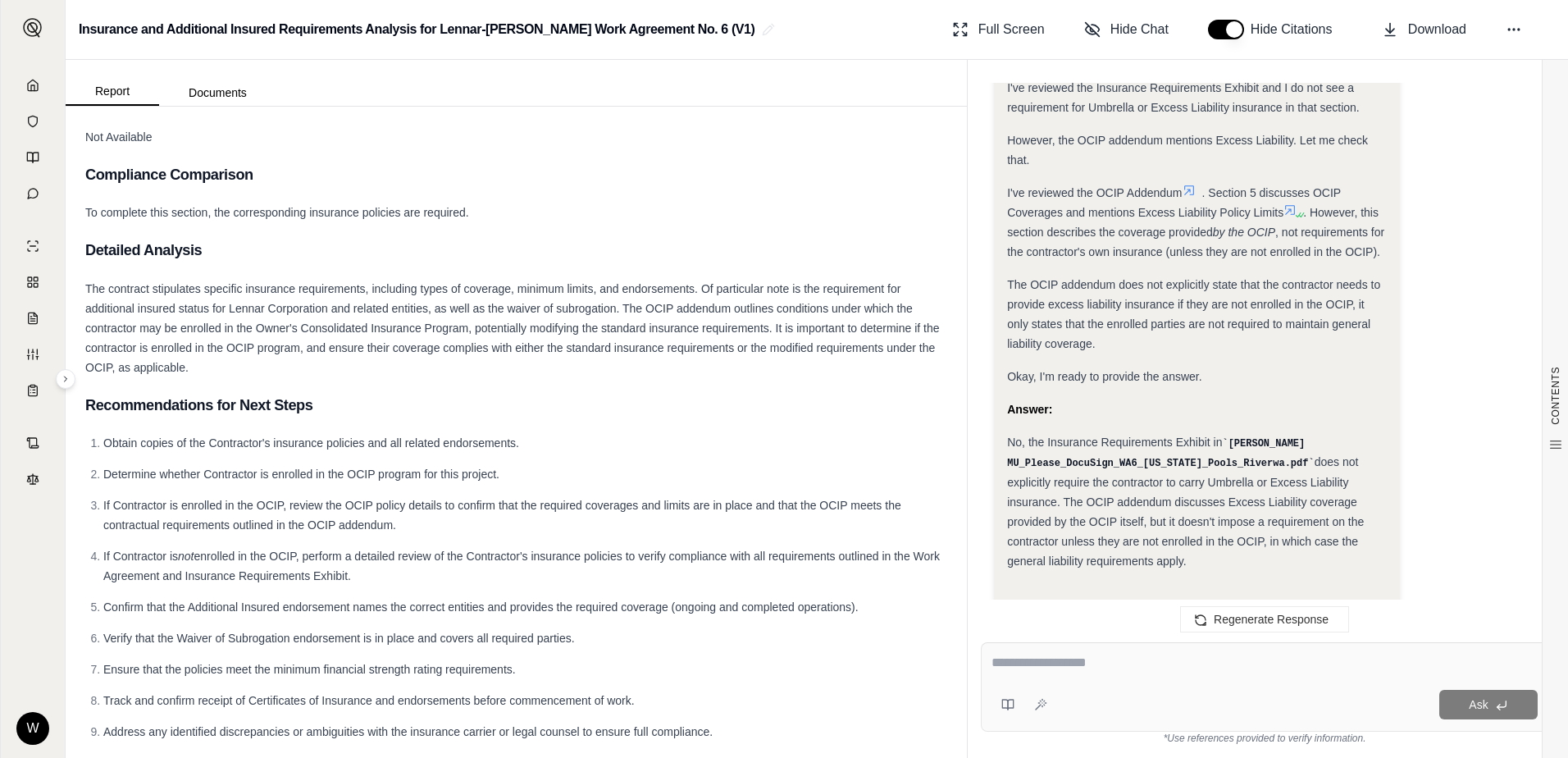
scroll to position [2185, 0]
